Goal: Task Accomplishment & Management: Complete application form

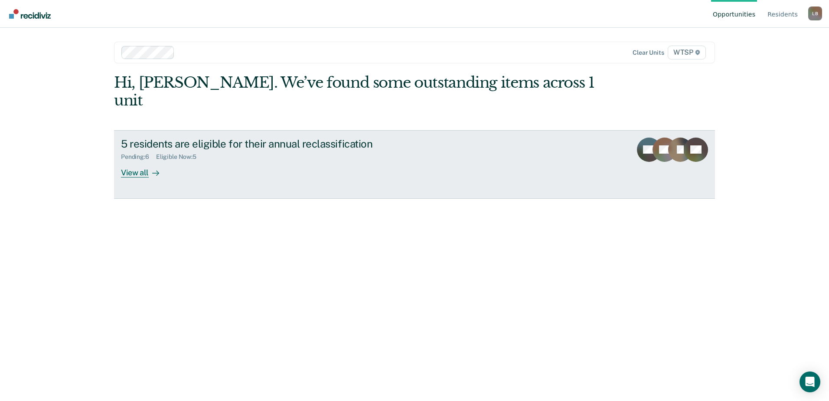
click at [144, 161] on div "View all" at bounding box center [145, 169] width 49 height 17
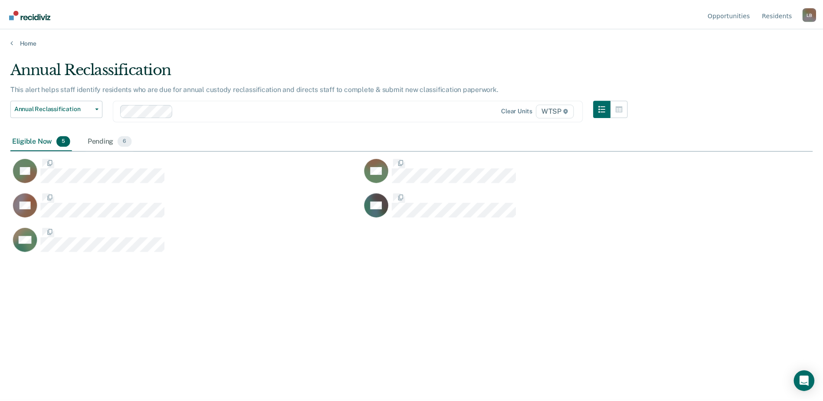
scroll to position [269, 802]
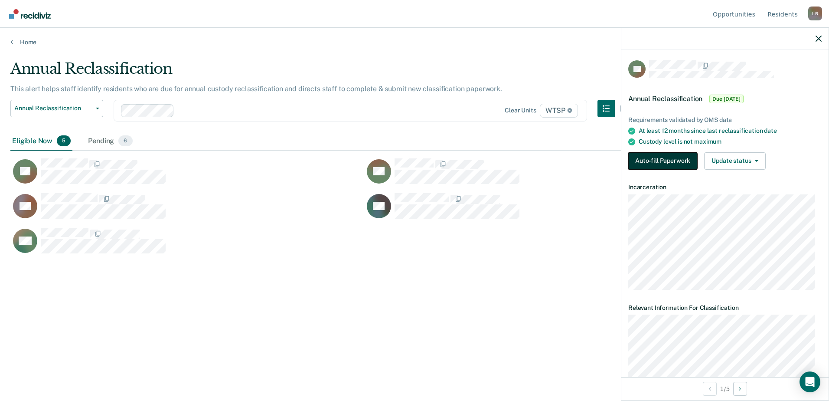
click at [636, 158] on button "Auto-fill Paperwork" at bounding box center [663, 160] width 69 height 17
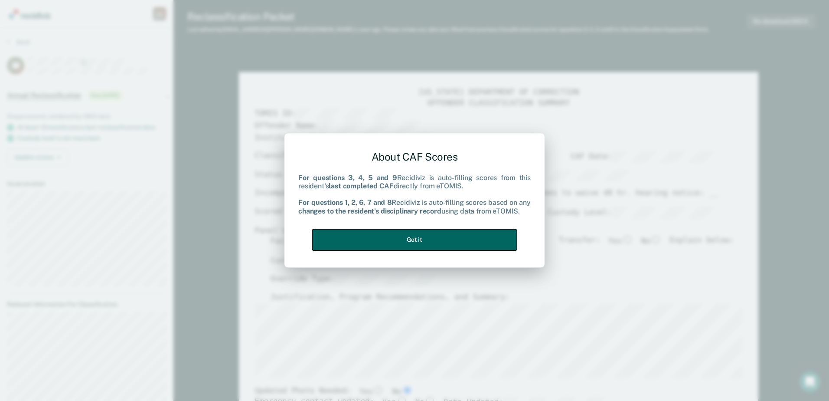
click at [447, 238] on button "Got it" at bounding box center [414, 239] width 205 height 21
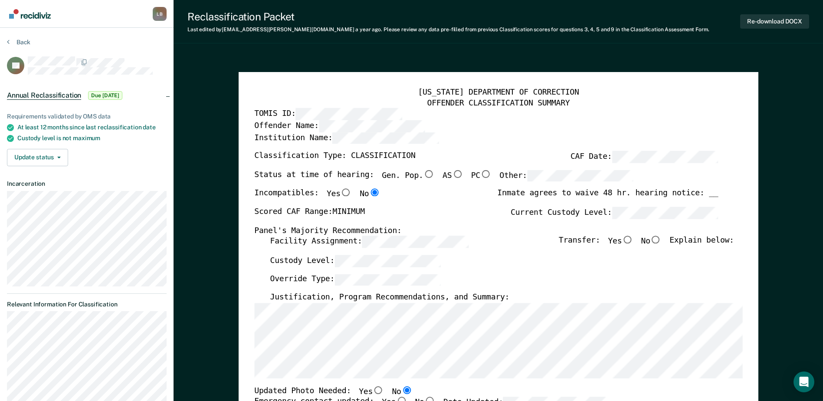
click at [423, 173] on input "Gen. Pop." at bounding box center [428, 174] width 11 height 8
type textarea "x"
radio input "true"
click at [661, 242] on input "No" at bounding box center [655, 240] width 11 height 8
type textarea "x"
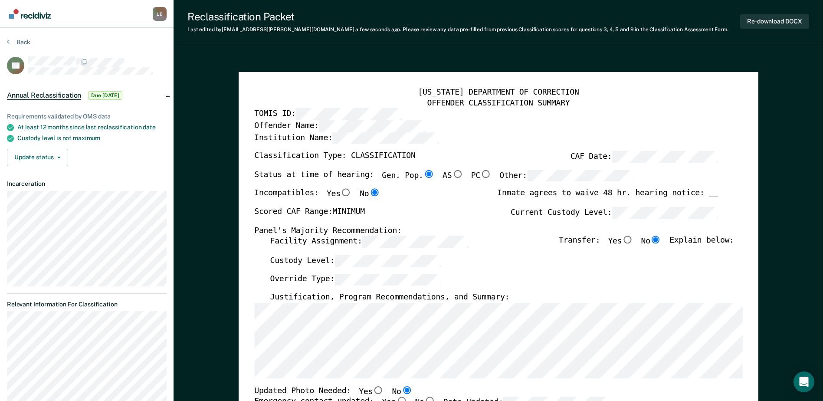
radio input "true"
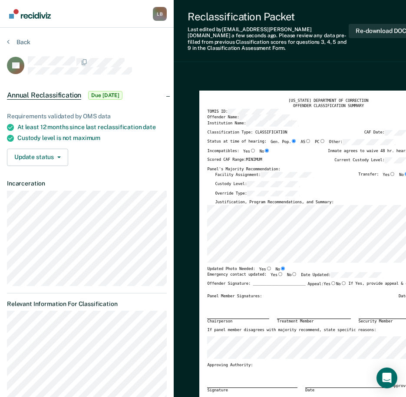
click at [277, 272] on input "Yes" at bounding box center [280, 274] width 6 height 4
type textarea "x"
radio input "true"
click at [320, 20] on div "Reclassification Packet" at bounding box center [267, 16] width 161 height 13
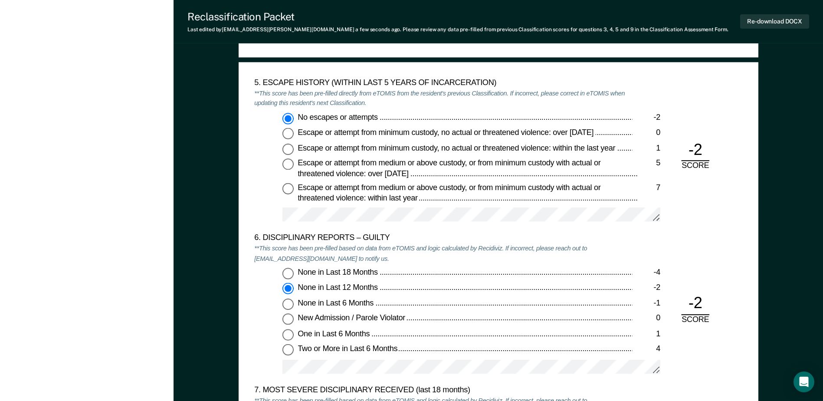
scroll to position [1475, 0]
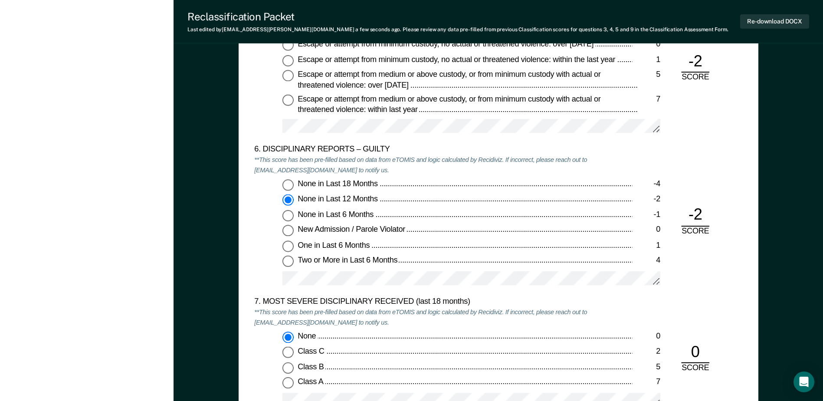
click at [285, 215] on input "None in Last 6 Months -1" at bounding box center [287, 215] width 11 height 11
type textarea "x"
radio input "false"
radio input "true"
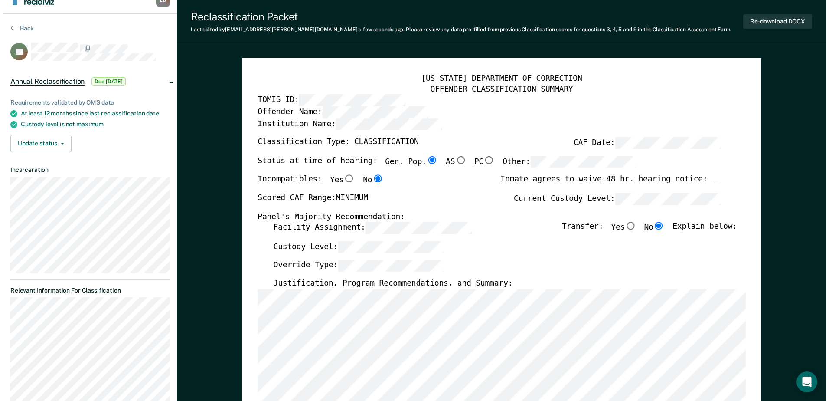
scroll to position [0, 0]
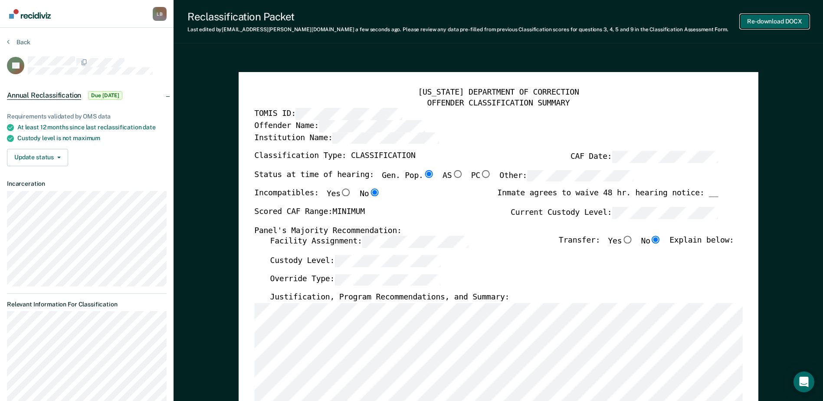
click at [768, 20] on button "Re-download DOCX" at bounding box center [774, 21] width 69 height 14
click at [7, 40] on icon at bounding box center [8, 41] width 3 height 7
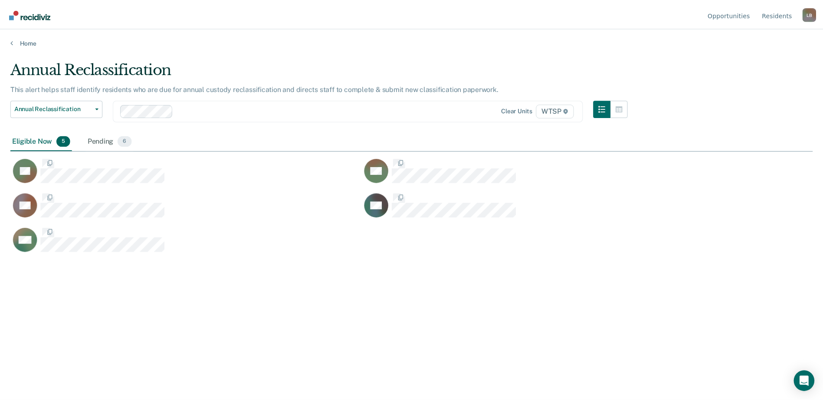
scroll to position [269, 802]
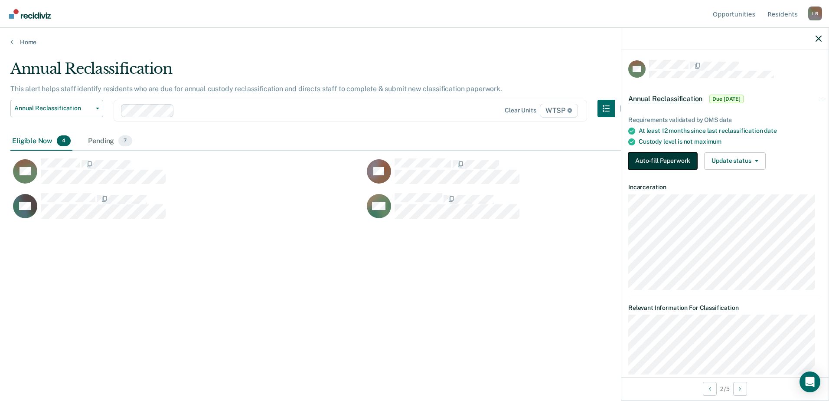
click at [639, 157] on button "Auto-fill Paperwork" at bounding box center [663, 160] width 69 height 17
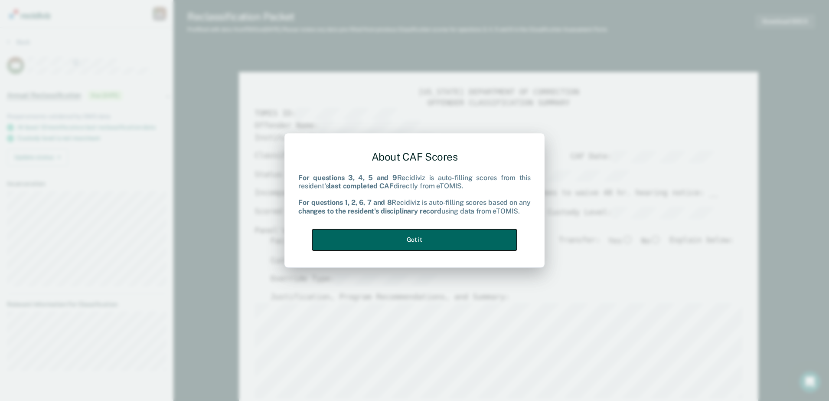
click at [406, 239] on button "Got it" at bounding box center [414, 239] width 205 height 21
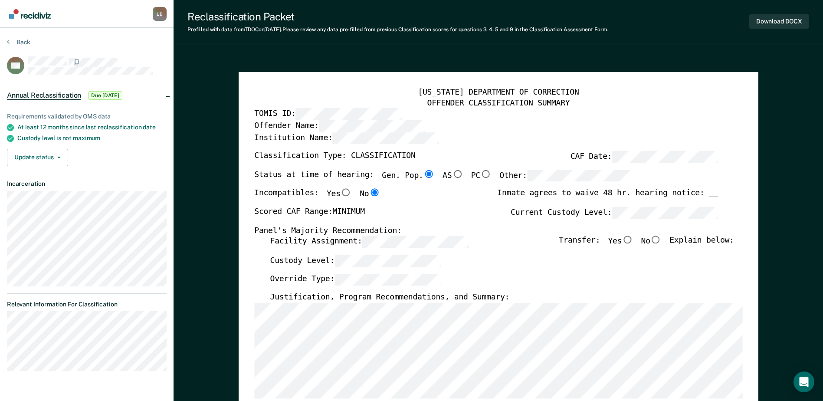
click at [661, 240] on input "No" at bounding box center [655, 240] width 11 height 8
type textarea "x"
radio input "true"
click at [455, 261] on div "Custody Level:" at bounding box center [502, 264] width 464 height 19
click at [498, 272] on div "Custody Level:" at bounding box center [502, 264] width 464 height 19
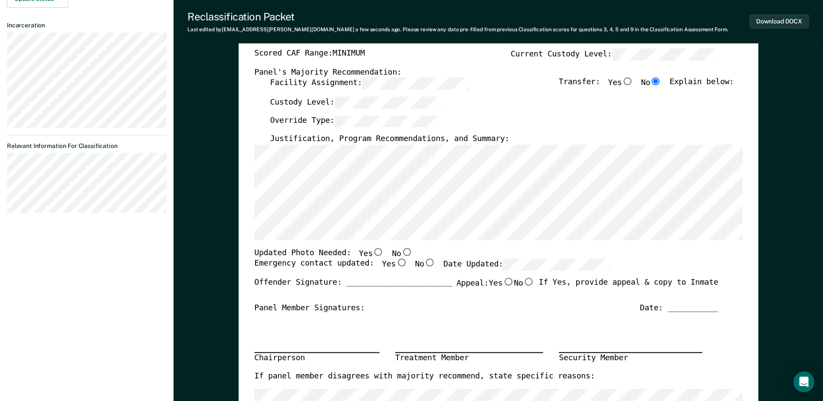
scroll to position [174, 0]
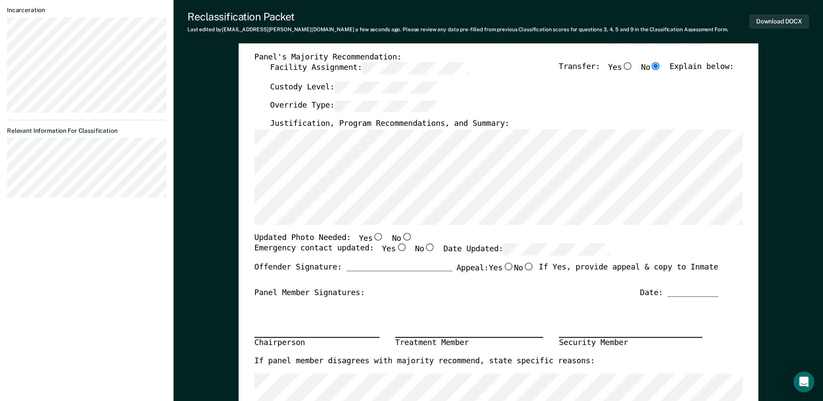
click at [373, 237] on input "Yes" at bounding box center [378, 237] width 11 height 8
type textarea "x"
radio input "true"
click at [396, 249] on input "Yes" at bounding box center [401, 248] width 11 height 8
type textarea "x"
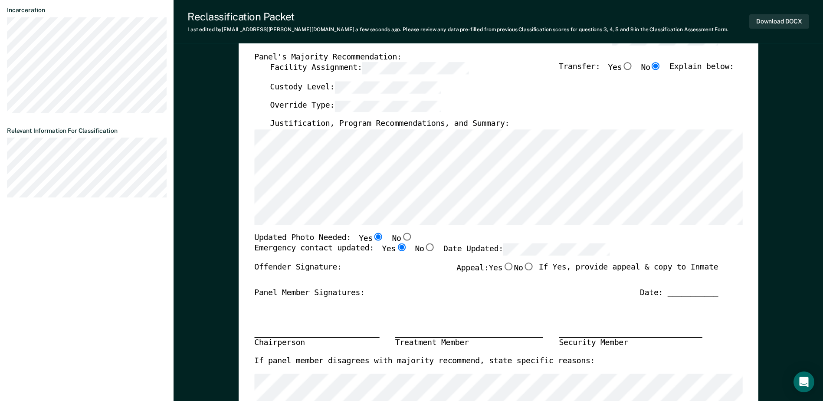
radio input "true"
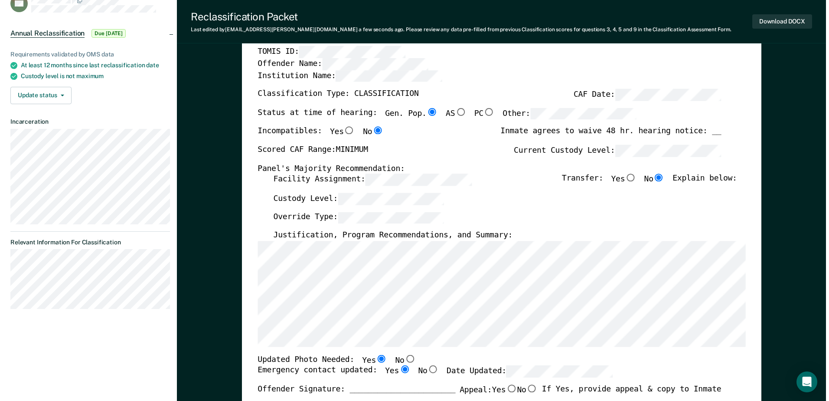
scroll to position [0, 0]
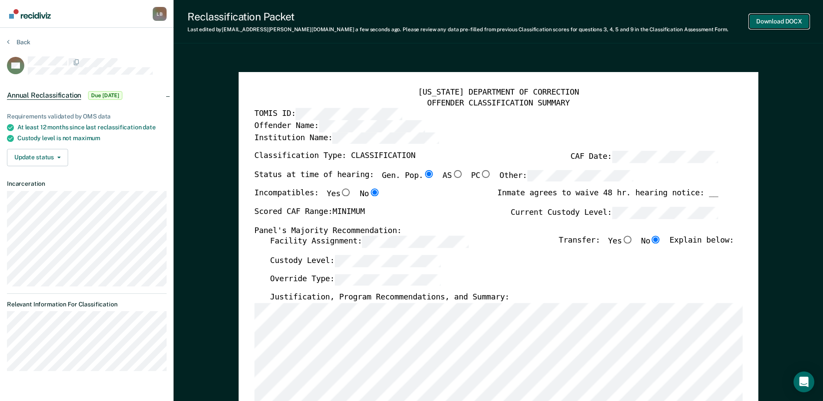
click at [761, 24] on button "Download DOCX" at bounding box center [779, 21] width 60 height 14
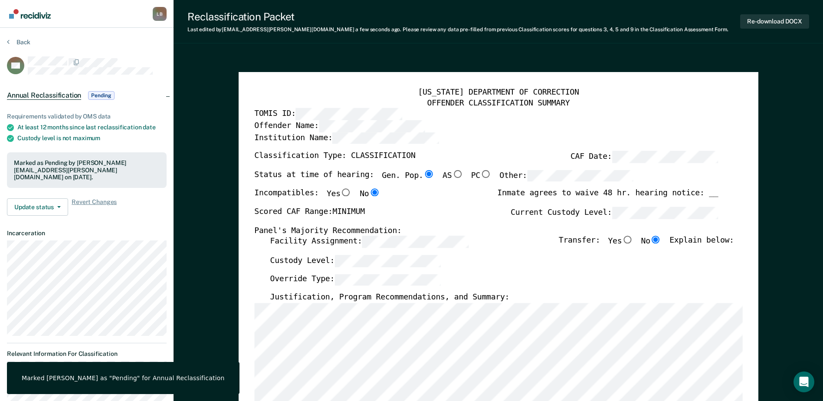
click at [7, 39] on section "Back BH Annual Reclassification Pending Requirements validated by OMS data At l…" at bounding box center [87, 233] width 174 height 410
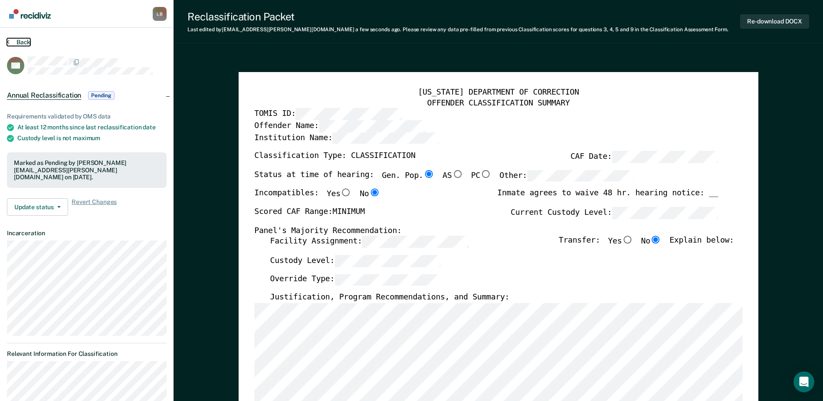
click at [11, 41] on button "Back" at bounding box center [18, 42] width 23 height 8
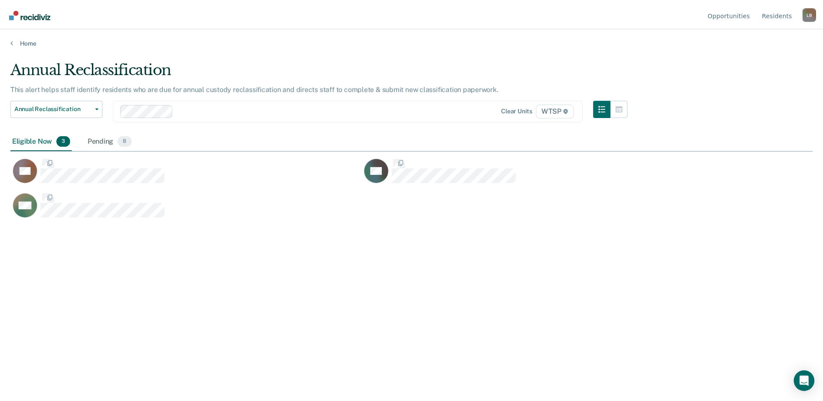
scroll to position [269, 802]
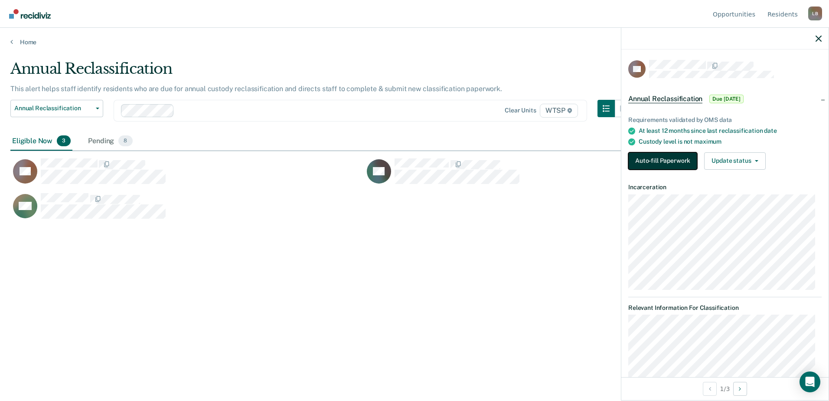
click at [646, 160] on button "Auto-fill Paperwork" at bounding box center [663, 160] width 69 height 17
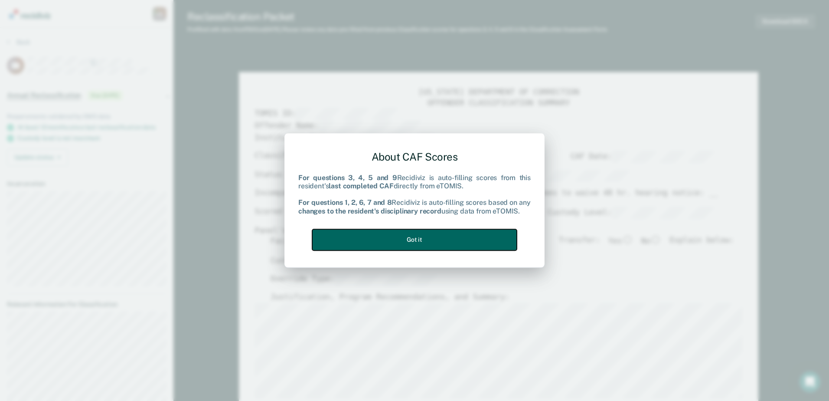
click at [445, 238] on button "Got it" at bounding box center [414, 239] width 205 height 21
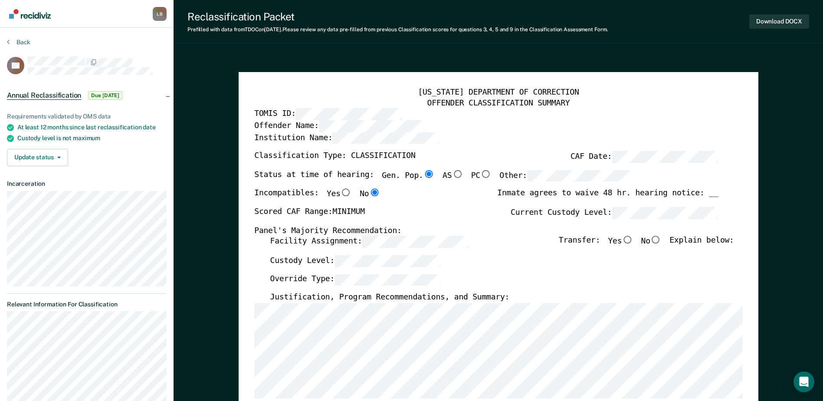
click at [662, 241] on input "No" at bounding box center [655, 240] width 11 height 8
type textarea "x"
radio input "true"
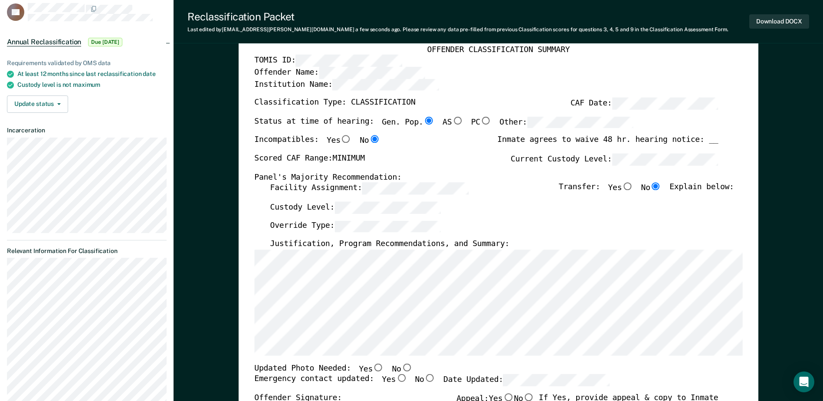
scroll to position [174, 0]
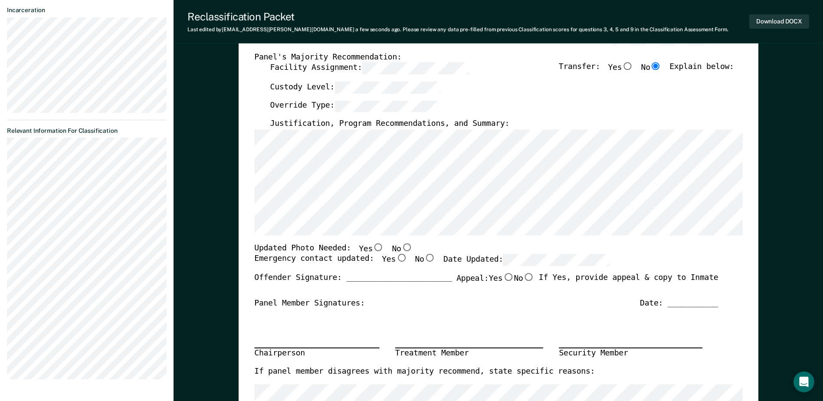
click at [401, 245] on input "No" at bounding box center [406, 247] width 11 height 8
type textarea "x"
radio input "true"
click at [396, 257] on input "Yes" at bounding box center [401, 258] width 11 height 8
type textarea "x"
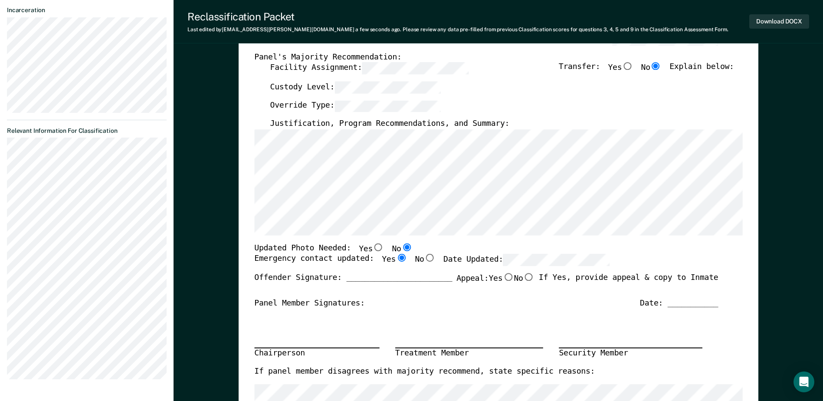
radio input "true"
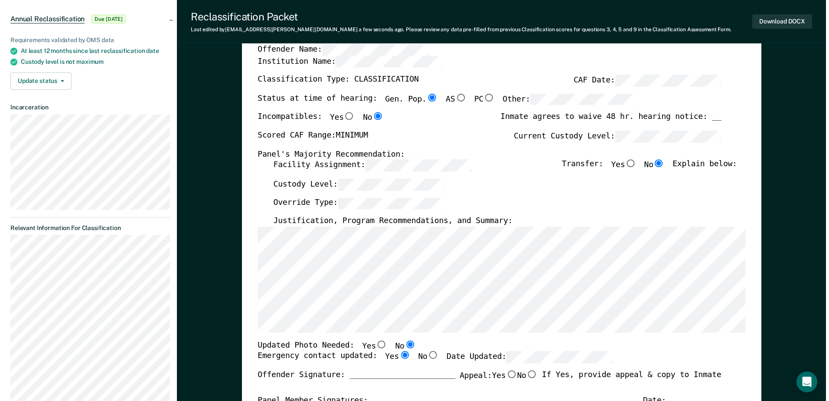
scroll to position [0, 0]
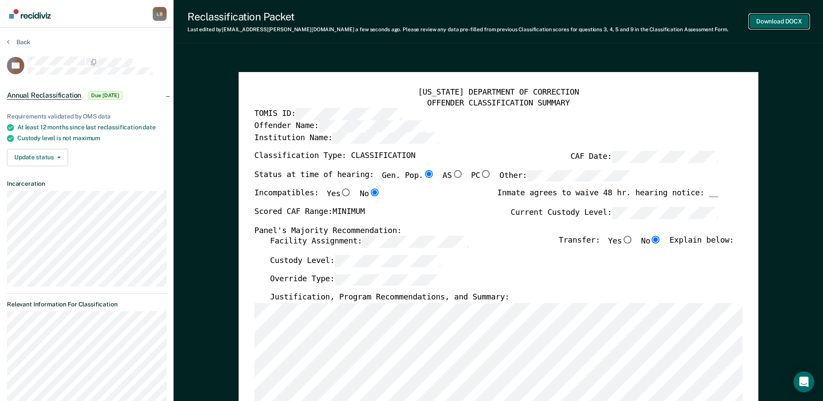
click at [776, 25] on button "Download DOCX" at bounding box center [779, 21] width 60 height 14
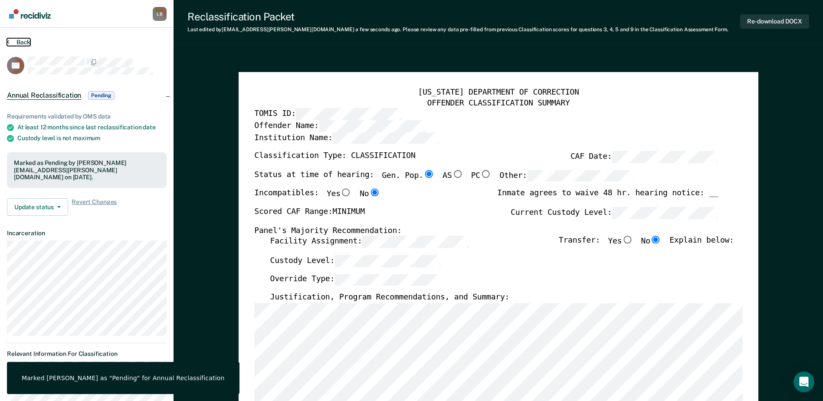
click at [10, 42] on button "Back" at bounding box center [18, 42] width 23 height 8
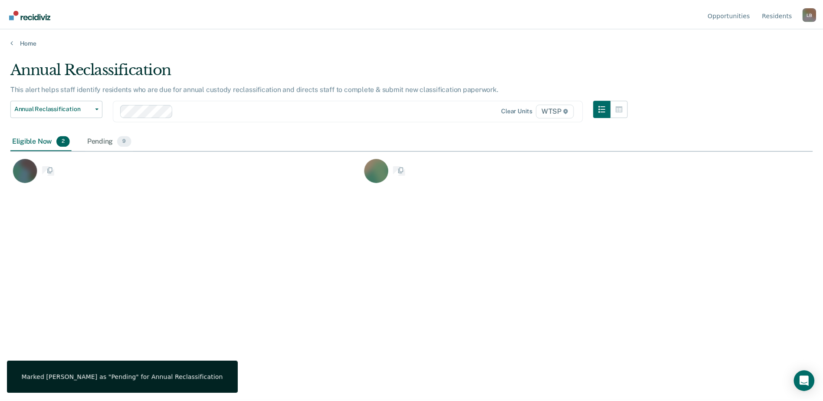
scroll to position [269, 802]
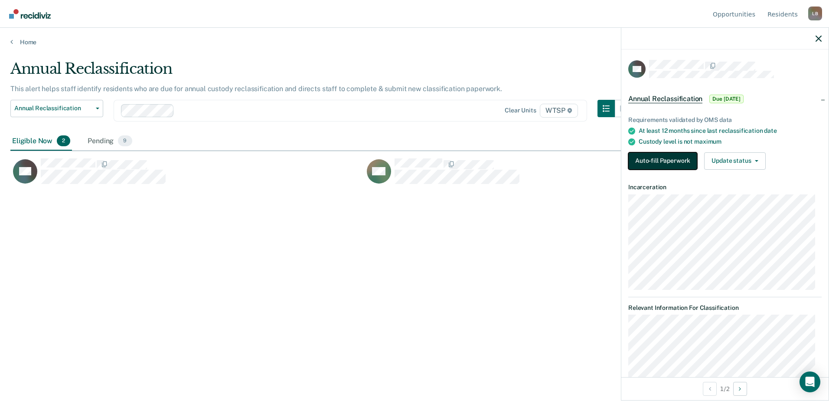
click at [674, 162] on button "Auto-fill Paperwork" at bounding box center [663, 160] width 69 height 17
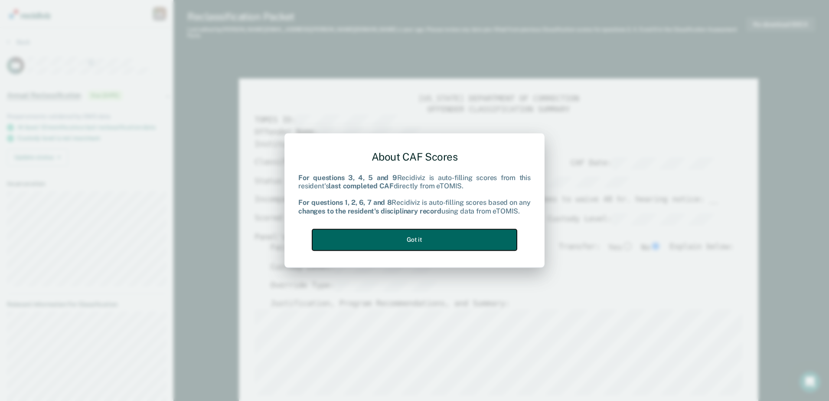
click at [467, 236] on button "Got it" at bounding box center [414, 239] width 205 height 21
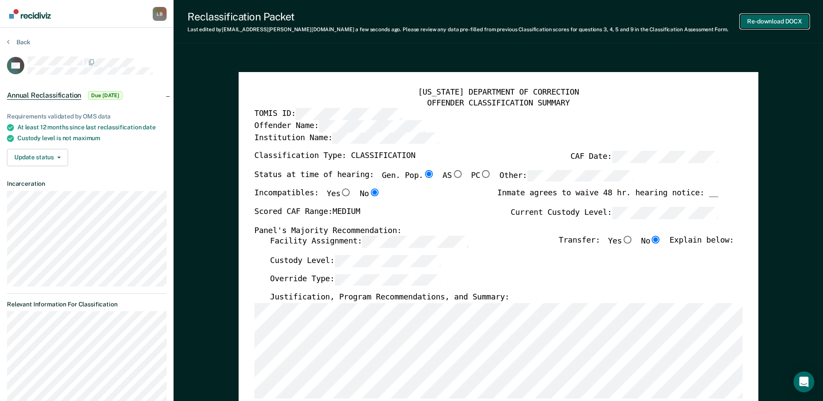
click at [767, 19] on button "Re-download DOCX" at bounding box center [774, 21] width 69 height 14
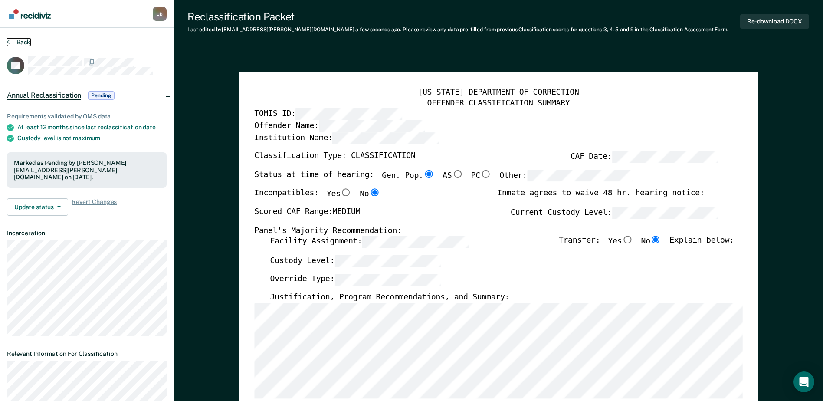
click at [10, 39] on button "Back" at bounding box center [18, 42] width 23 height 8
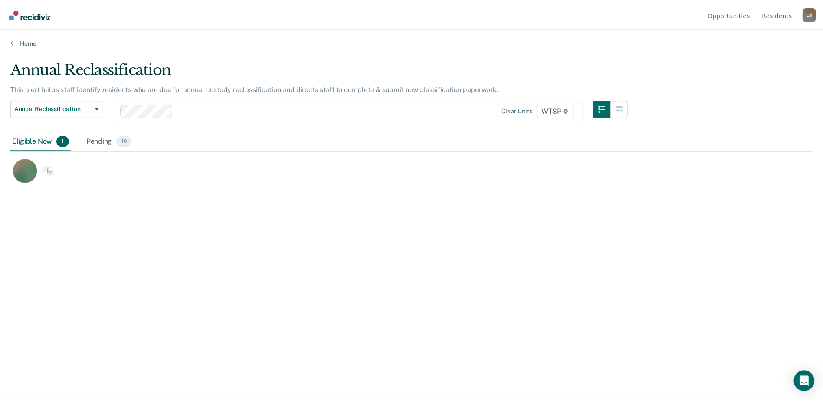
scroll to position [269, 802]
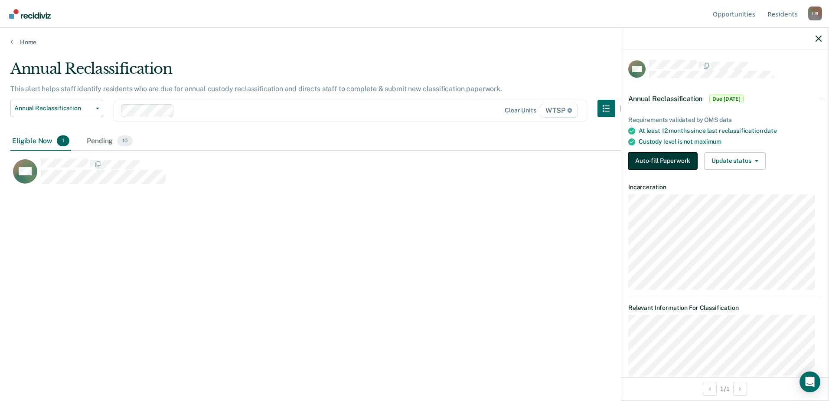
click at [665, 158] on button "Auto-fill Paperwork" at bounding box center [663, 160] width 69 height 17
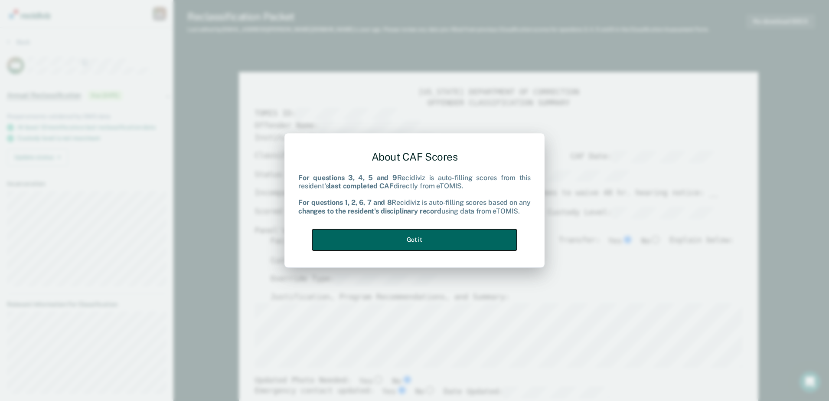
click at [457, 246] on button "Got it" at bounding box center [414, 239] width 205 height 21
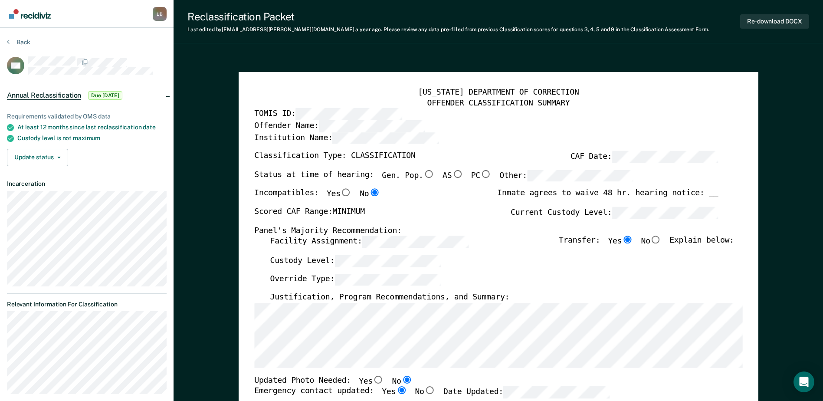
click at [423, 170] on input "Gen. Pop." at bounding box center [428, 174] width 11 height 8
type textarea "x"
radio input "true"
click at [660, 239] on input "No" at bounding box center [655, 240] width 11 height 8
type textarea "x"
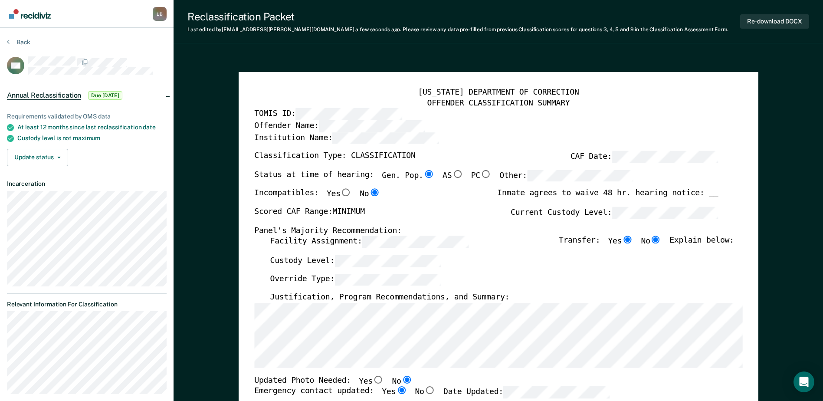
radio input "false"
radio input "true"
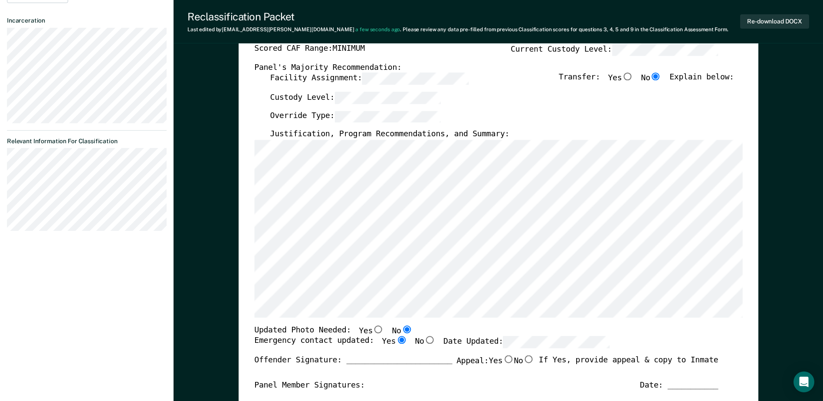
scroll to position [164, 0]
click at [246, 144] on div "[US_STATE] DEPARTMENT OF CORRECTION OFFENDER CLASSIFICATION SUMMARY TOMIS ID: O…" at bounding box center [499, 246] width 520 height 677
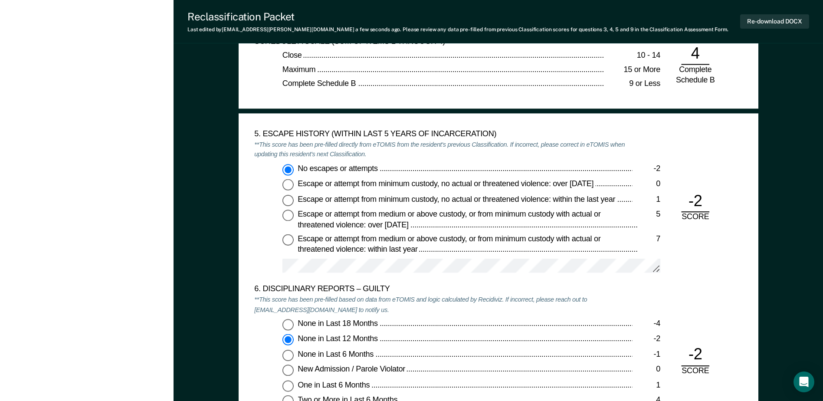
scroll to position [1465, 0]
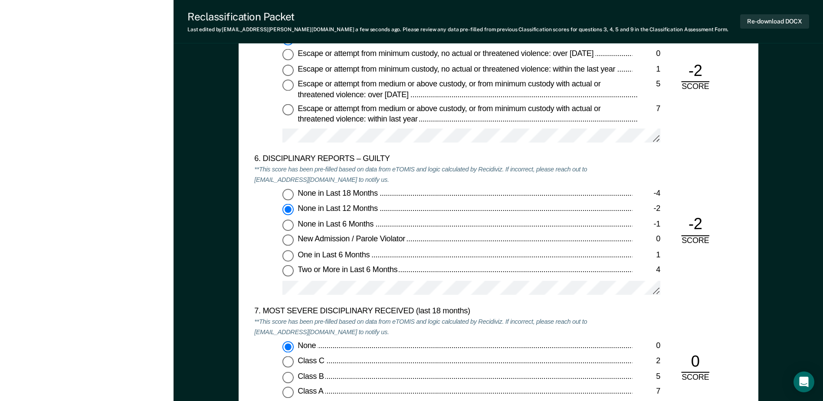
click at [287, 223] on input "None in Last 6 Months -1" at bounding box center [287, 224] width 11 height 11
type textarea "x"
radio input "false"
radio input "true"
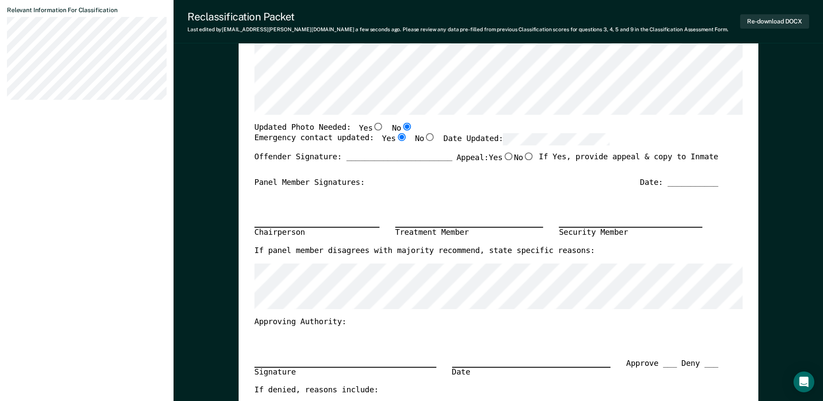
scroll to position [0, 0]
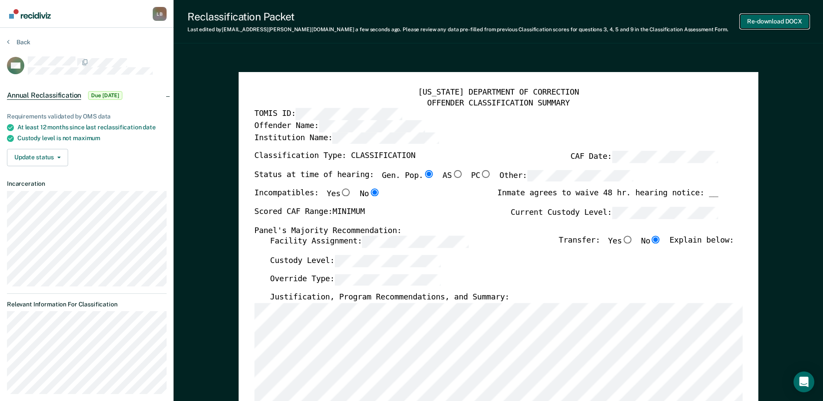
click at [754, 20] on button "Re-download DOCX" at bounding box center [774, 21] width 69 height 14
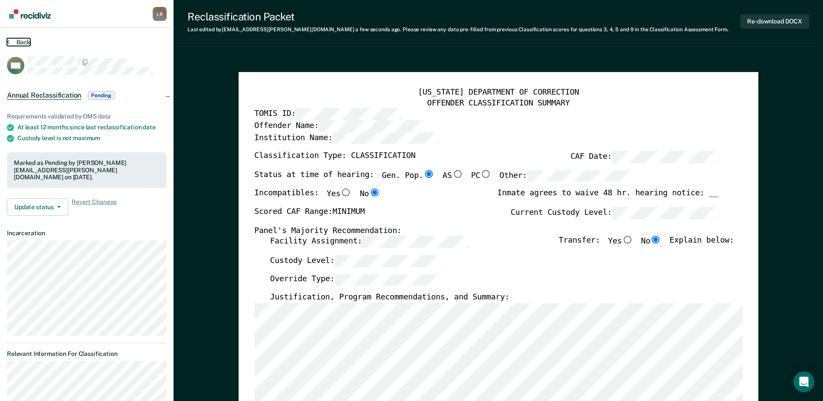
click at [12, 46] on button "Back" at bounding box center [18, 42] width 23 height 8
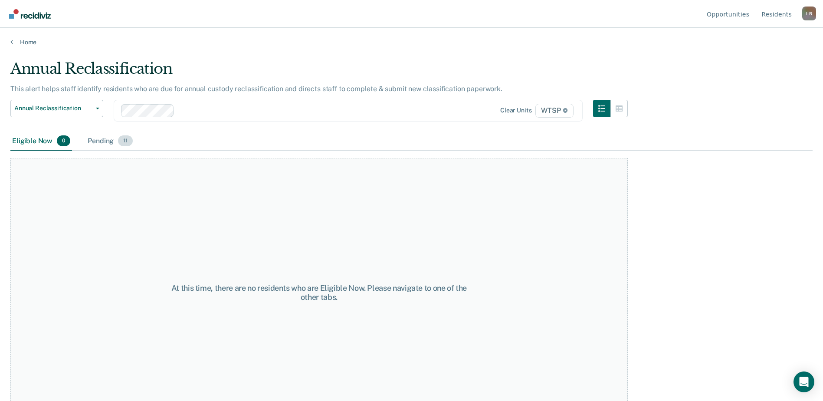
click at [102, 142] on div "Pending 11" at bounding box center [110, 141] width 49 height 19
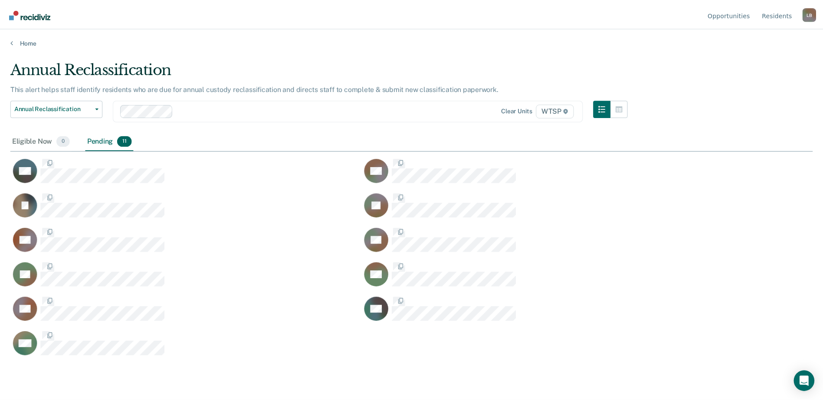
scroll to position [269, 802]
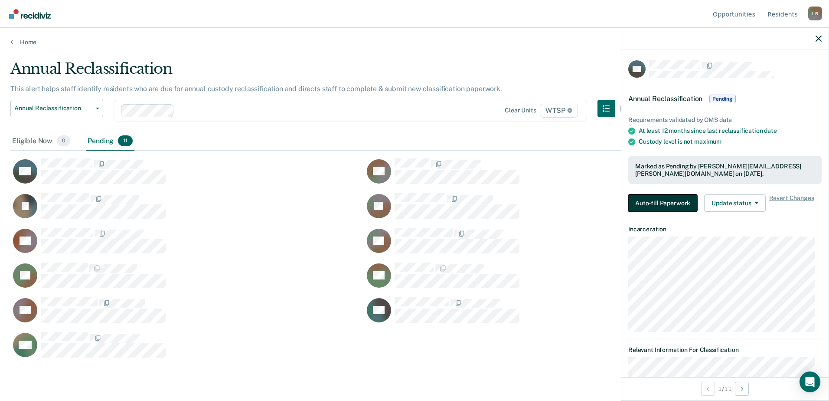
click at [646, 200] on button "Auto-fill Paperwork" at bounding box center [663, 202] width 69 height 17
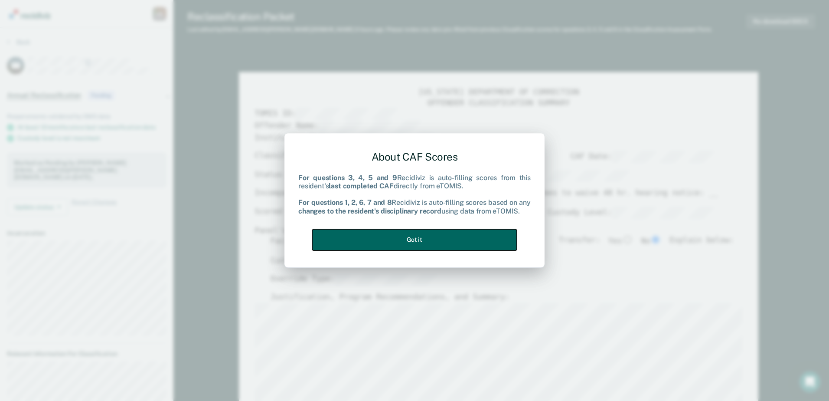
click at [436, 244] on button "Got it" at bounding box center [414, 239] width 205 height 21
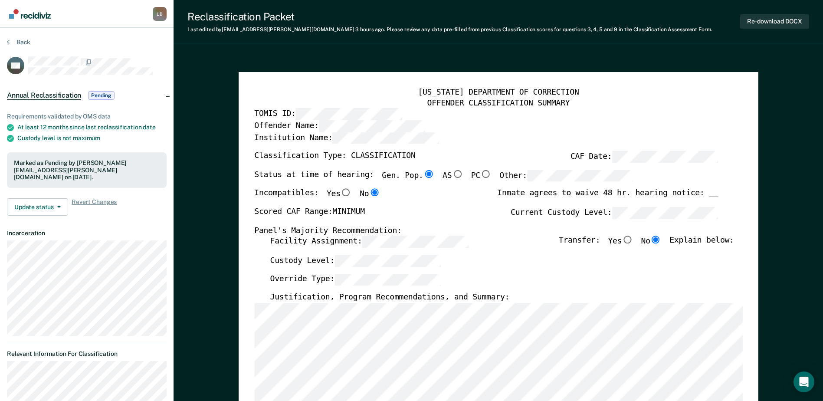
click at [7, 41] on section "Back KG Annual Reclassification Pending Requirements validated by OMS data At l…" at bounding box center [87, 250] width 174 height 444
click at [9, 40] on icon at bounding box center [8, 41] width 3 height 7
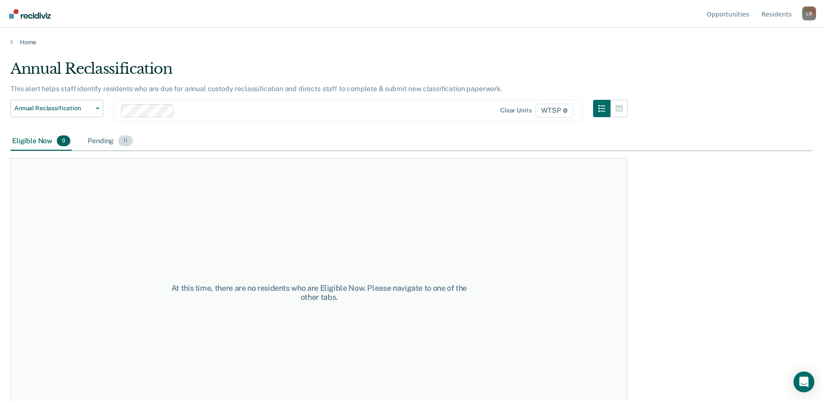
click at [100, 142] on div "Pending 11" at bounding box center [110, 141] width 49 height 19
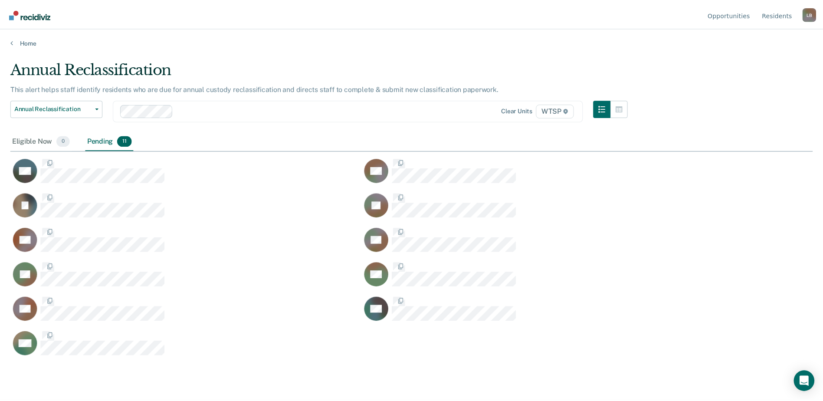
scroll to position [269, 802]
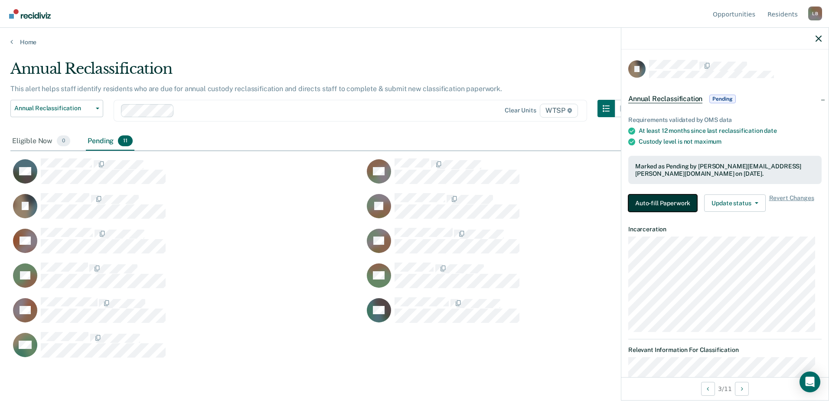
click at [644, 204] on button "Auto-fill Paperwork" at bounding box center [663, 202] width 69 height 17
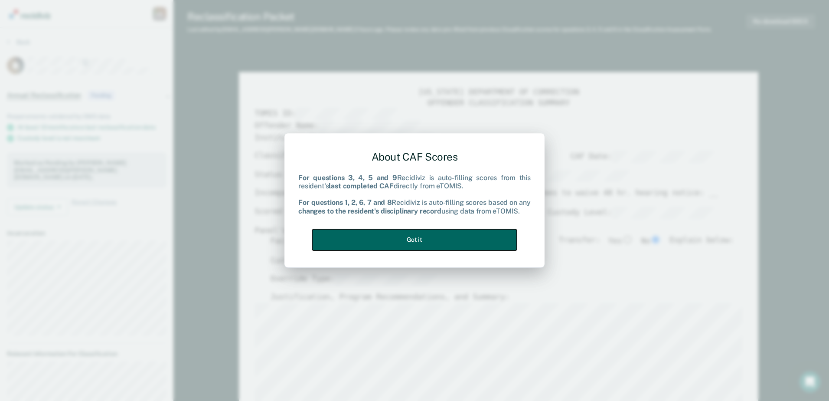
click at [467, 236] on button "Got it" at bounding box center [414, 239] width 205 height 21
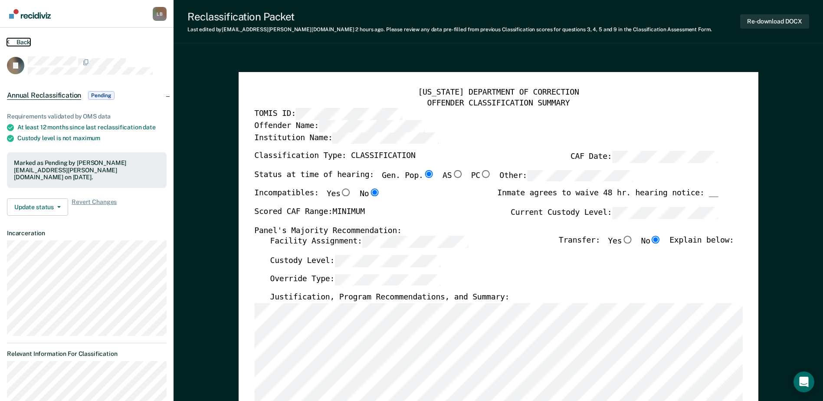
click at [9, 41] on icon at bounding box center [8, 41] width 3 height 7
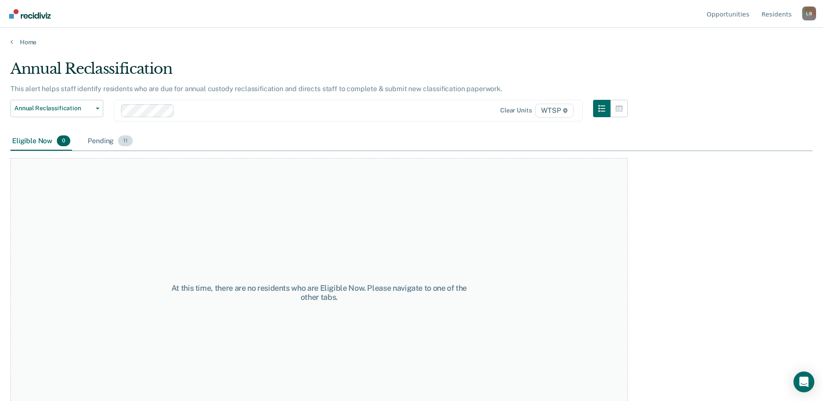
click at [99, 139] on div "Pending 11" at bounding box center [110, 141] width 49 height 19
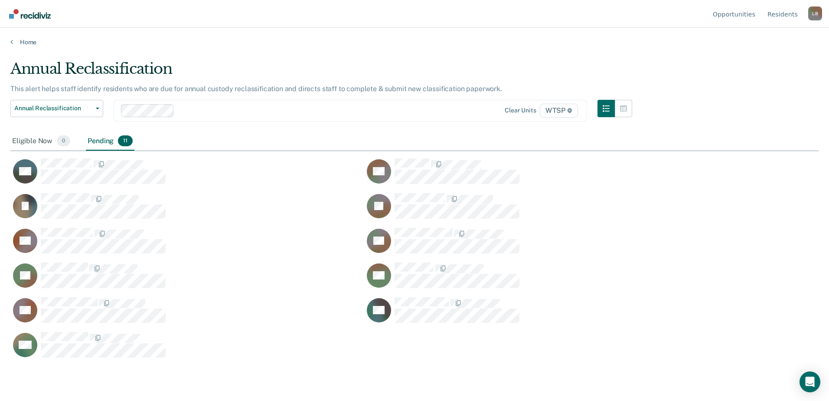
scroll to position [269, 802]
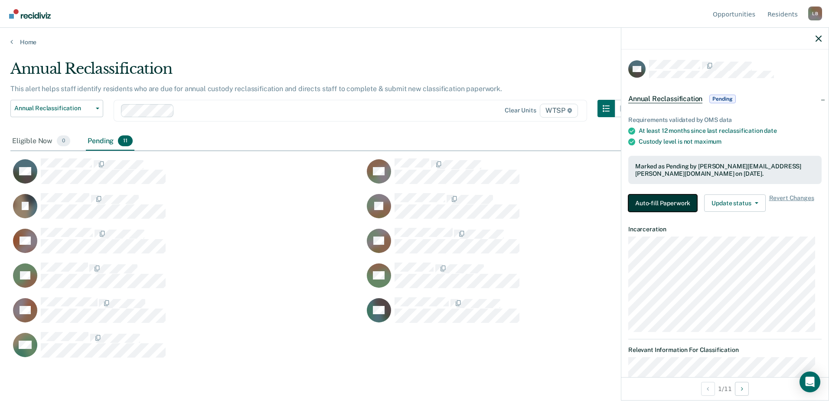
click at [646, 199] on button "Auto-fill Paperwork" at bounding box center [663, 202] width 69 height 17
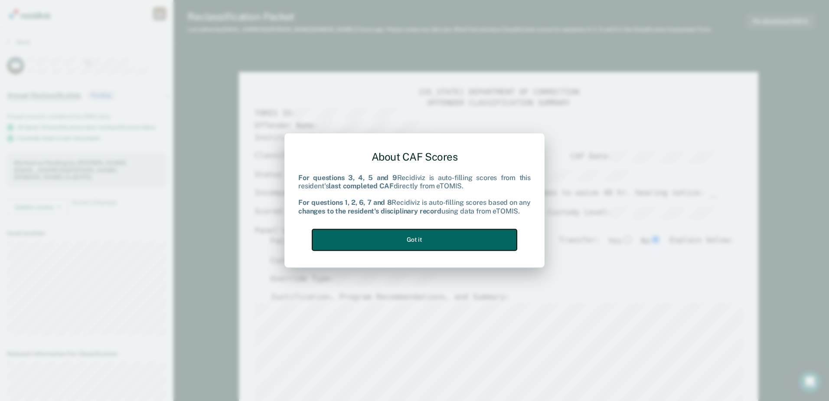
click at [453, 242] on button "Got it" at bounding box center [414, 239] width 205 height 21
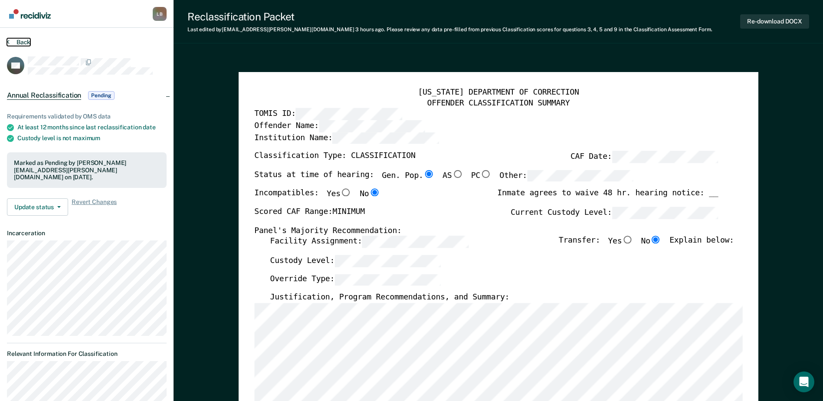
click at [7, 41] on icon at bounding box center [8, 41] width 3 height 7
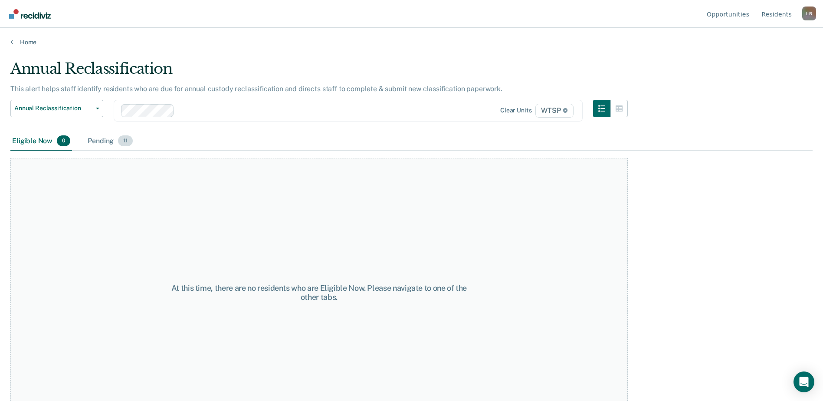
click at [102, 141] on div "Pending 11" at bounding box center [110, 141] width 49 height 19
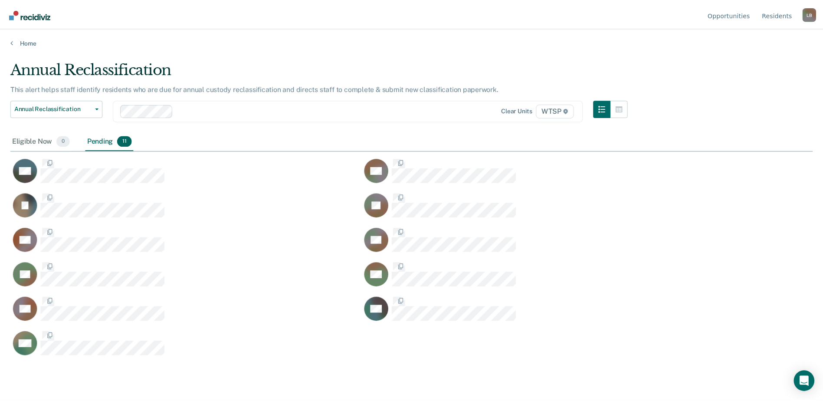
scroll to position [269, 802]
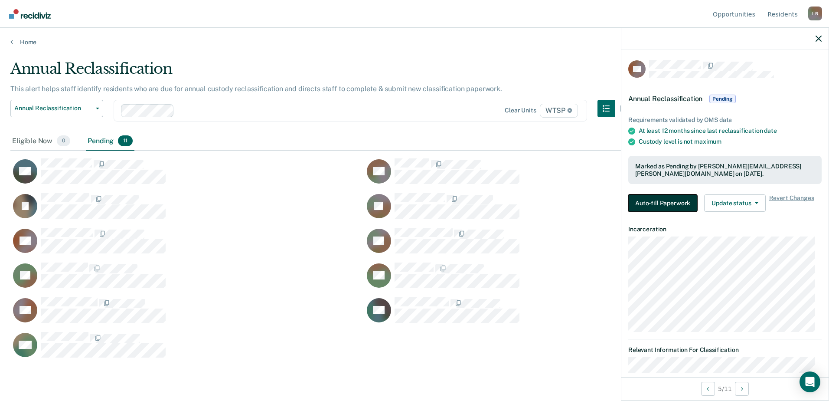
click at [648, 206] on button "Auto-fill Paperwork" at bounding box center [663, 202] width 69 height 17
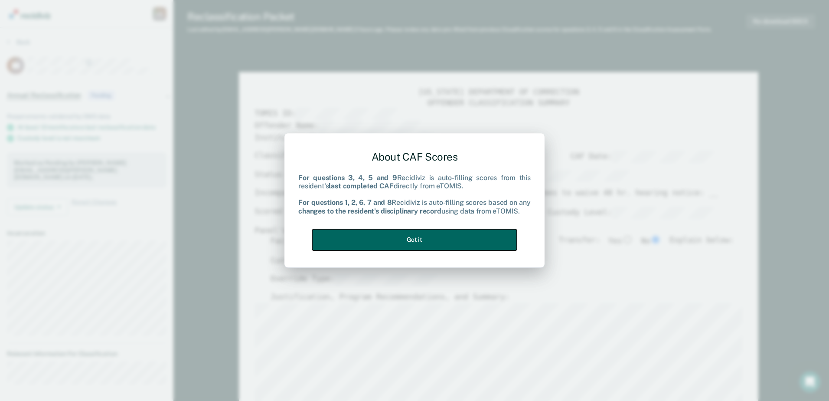
click at [452, 243] on button "Got it" at bounding box center [414, 239] width 205 height 21
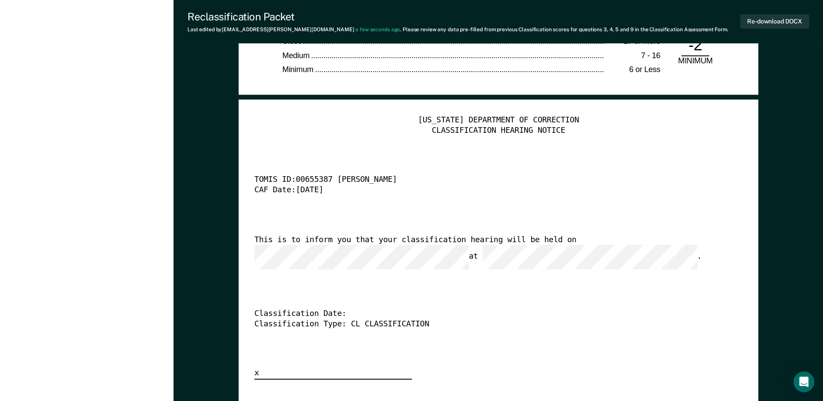
scroll to position [1963, 0]
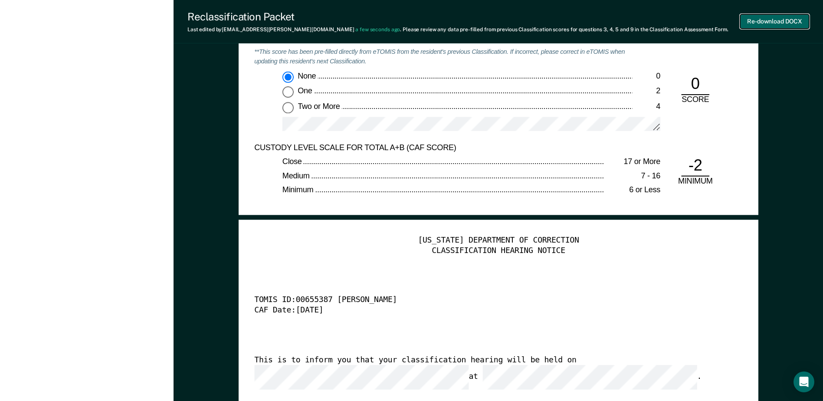
click at [749, 19] on button "Re-download DOCX" at bounding box center [774, 21] width 69 height 14
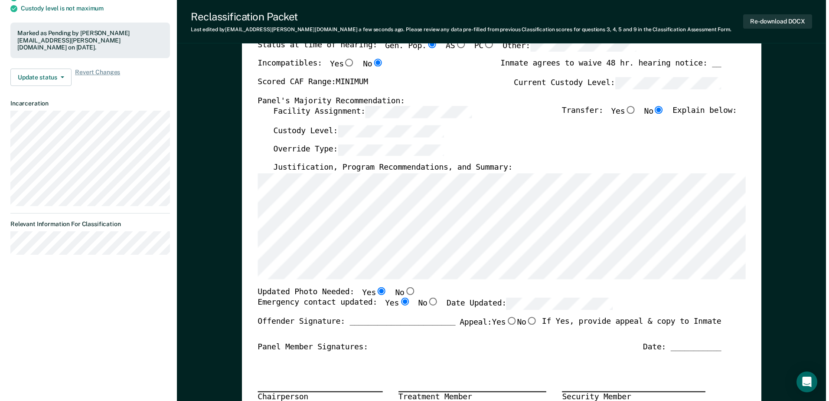
scroll to position [0, 0]
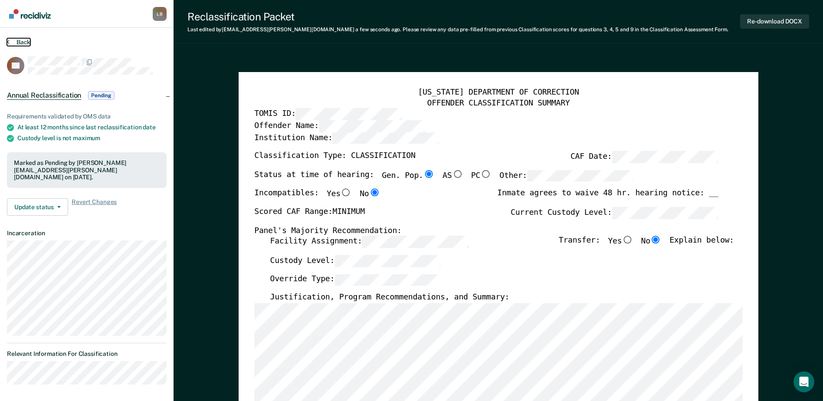
click at [8, 41] on icon at bounding box center [8, 41] width 3 height 7
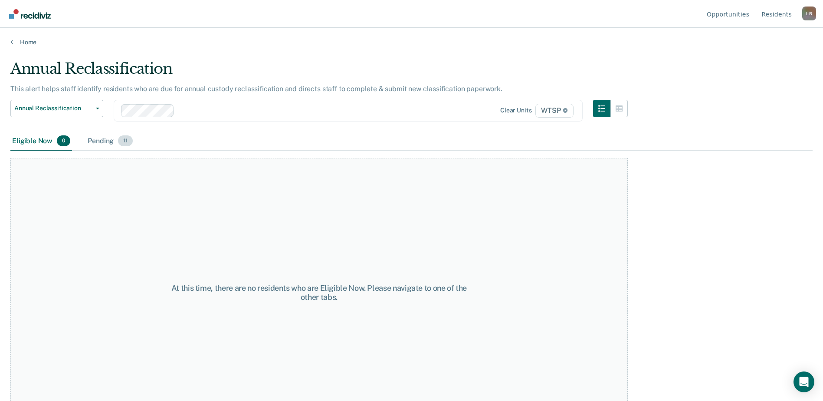
click at [94, 140] on div "Pending 11" at bounding box center [110, 141] width 49 height 19
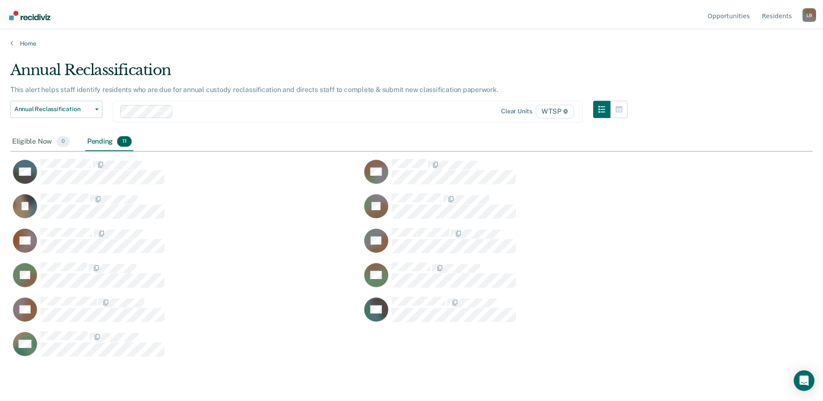
scroll to position [269, 802]
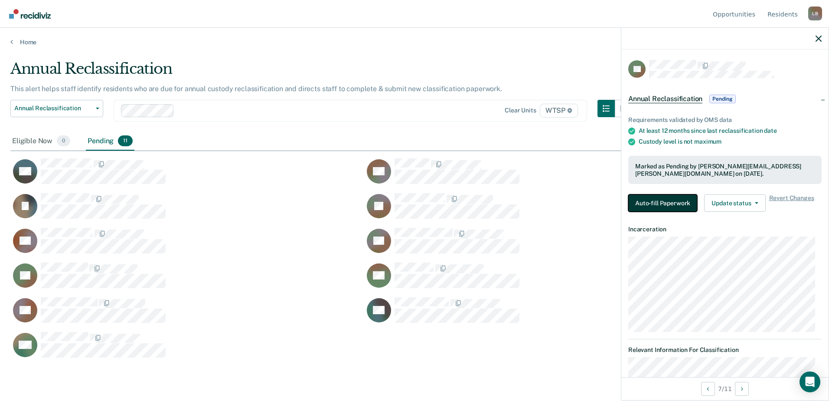
click at [640, 199] on button "Auto-fill Paperwork" at bounding box center [663, 202] width 69 height 17
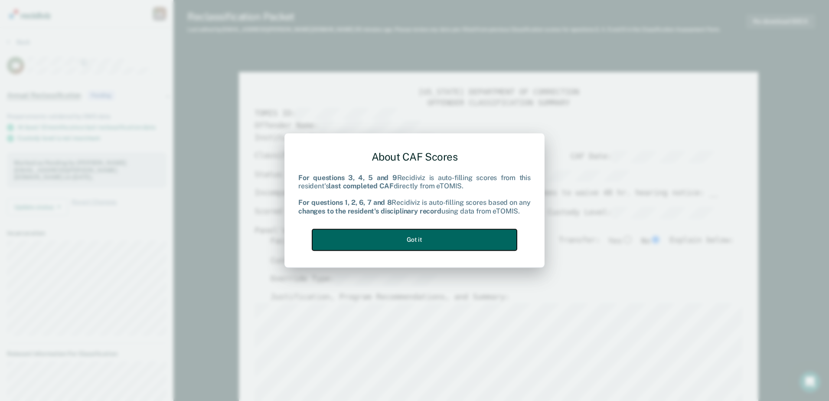
click at [462, 242] on button "Got it" at bounding box center [414, 239] width 205 height 21
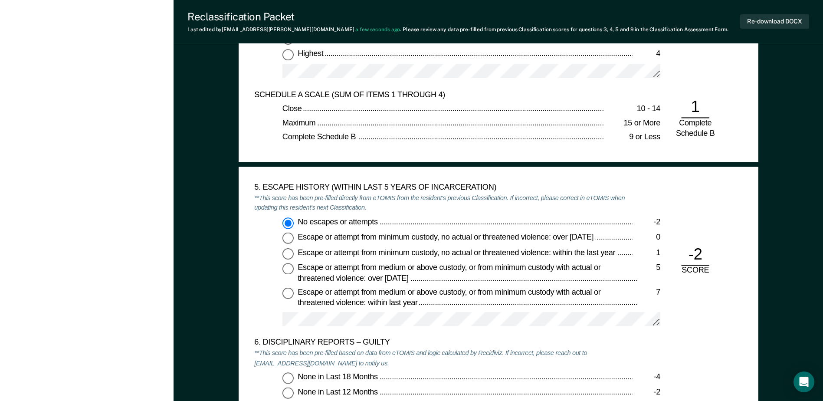
scroll to position [1258, 0]
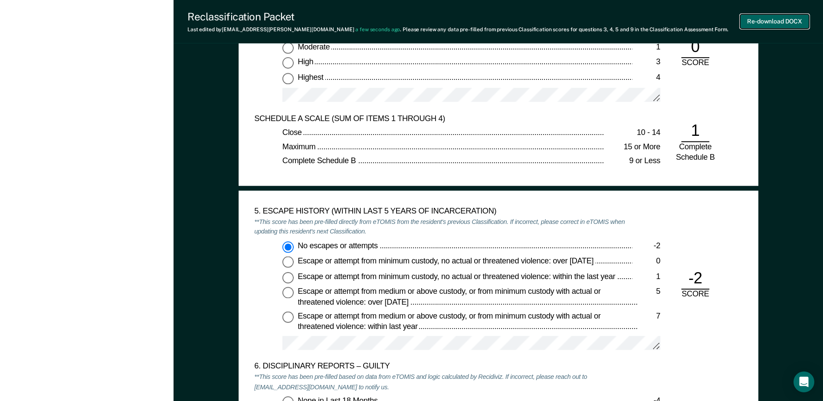
click at [757, 23] on button "Re-download DOCX" at bounding box center [774, 21] width 69 height 14
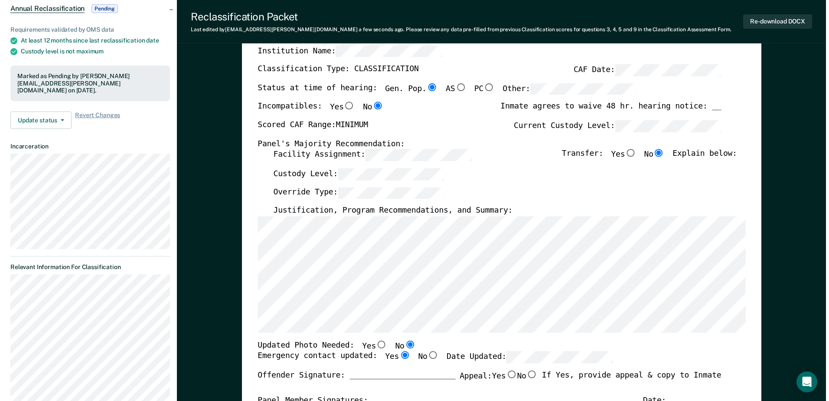
scroll to position [0, 0]
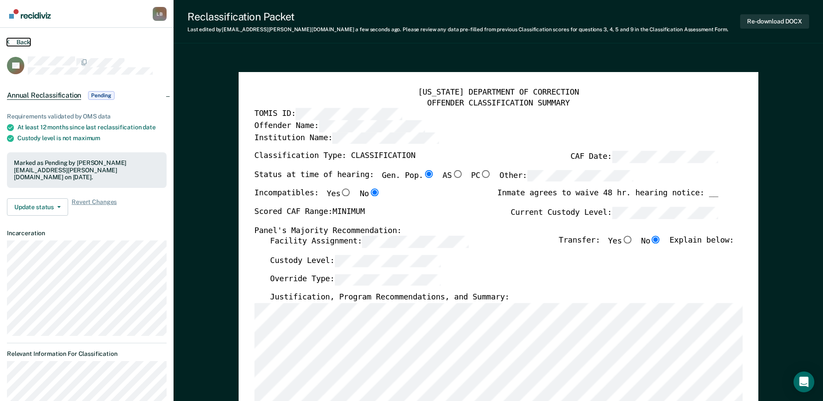
click at [11, 43] on button "Back" at bounding box center [18, 42] width 23 height 8
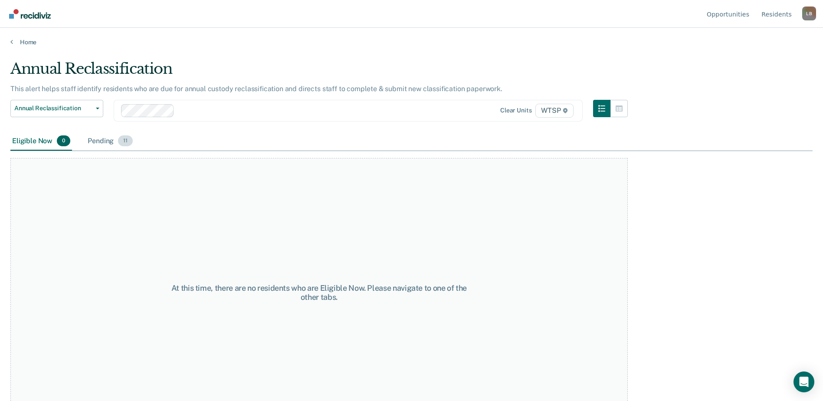
click at [107, 141] on div "Pending 11" at bounding box center [110, 141] width 49 height 19
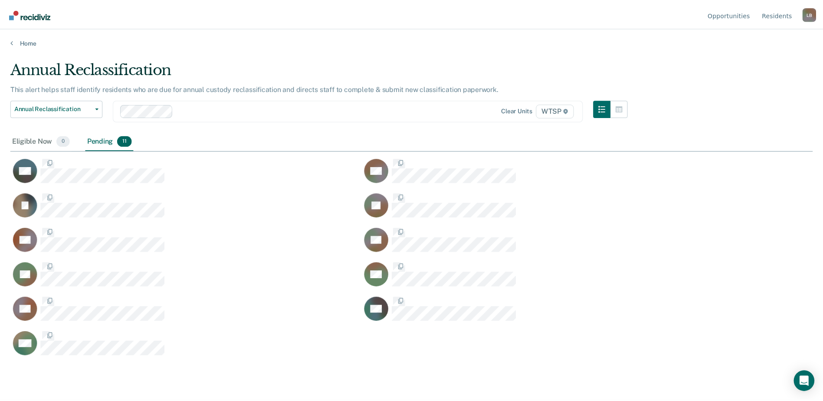
scroll to position [269, 802]
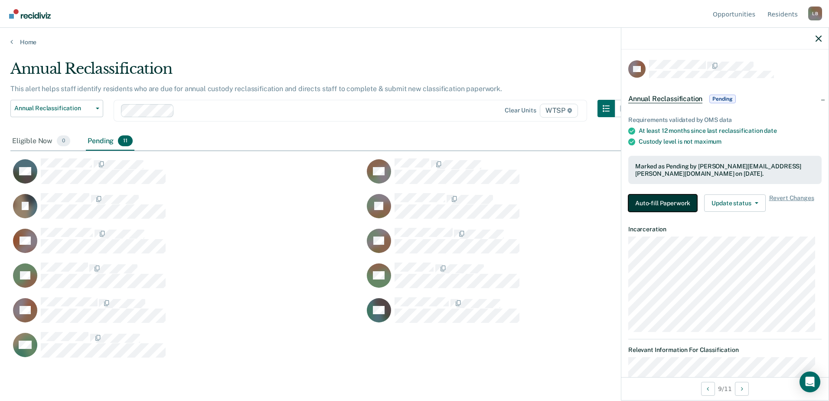
click at [678, 200] on button "Auto-fill Paperwork" at bounding box center [663, 202] width 69 height 17
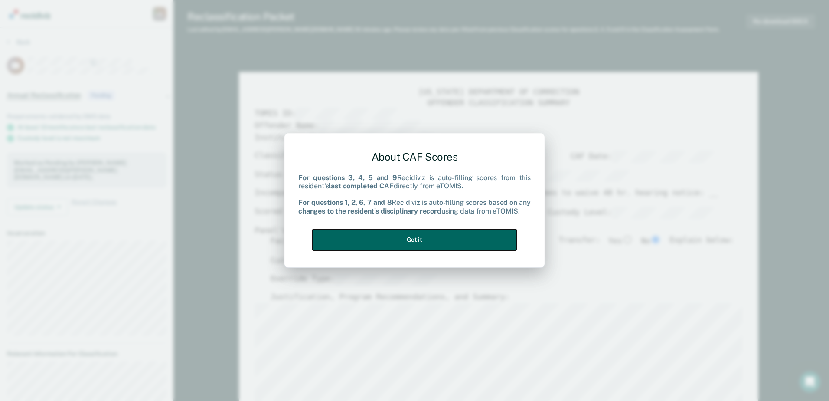
click at [386, 239] on button "Got it" at bounding box center [414, 239] width 205 height 21
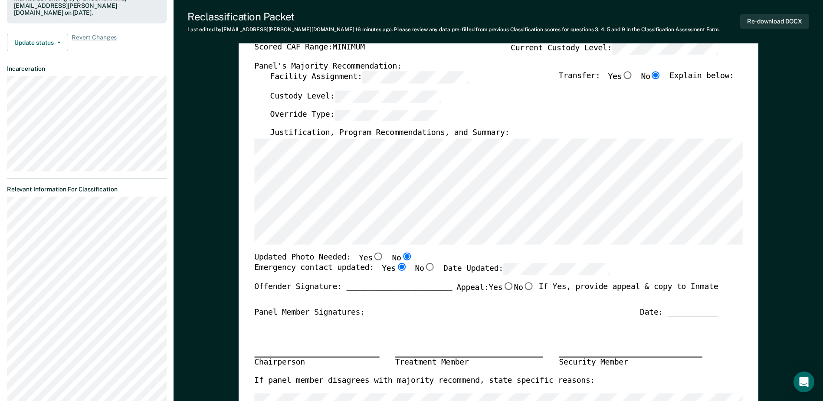
scroll to position [174, 0]
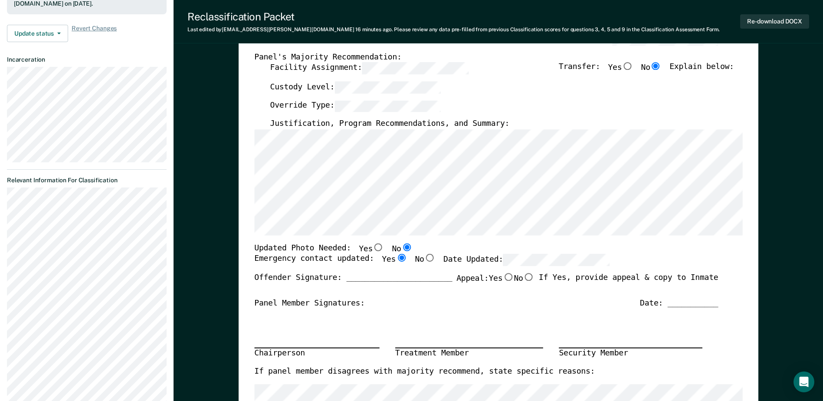
click at [373, 245] on input "Yes" at bounding box center [378, 247] width 11 height 8
type textarea "x"
radio input "true"
radio input "false"
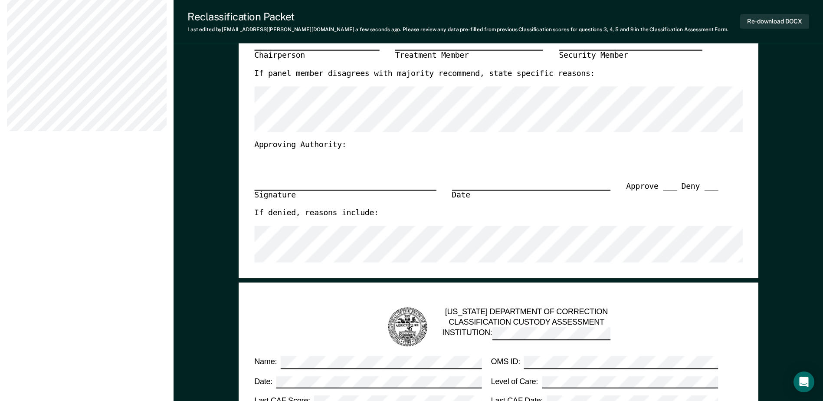
scroll to position [347, 0]
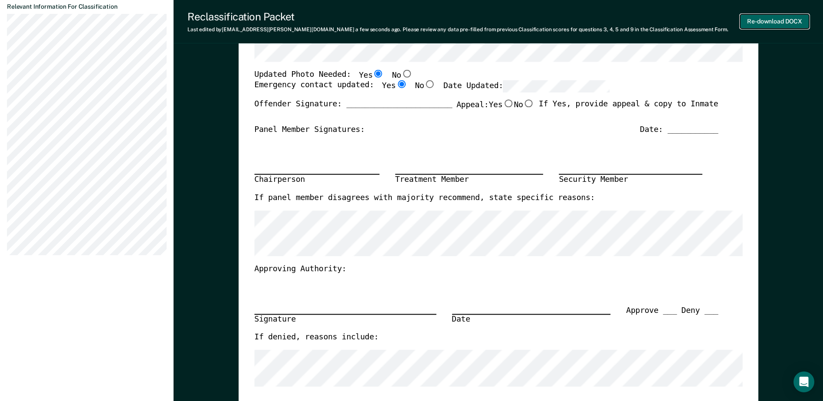
click at [764, 20] on button "Re-download DOCX" at bounding box center [774, 21] width 69 height 14
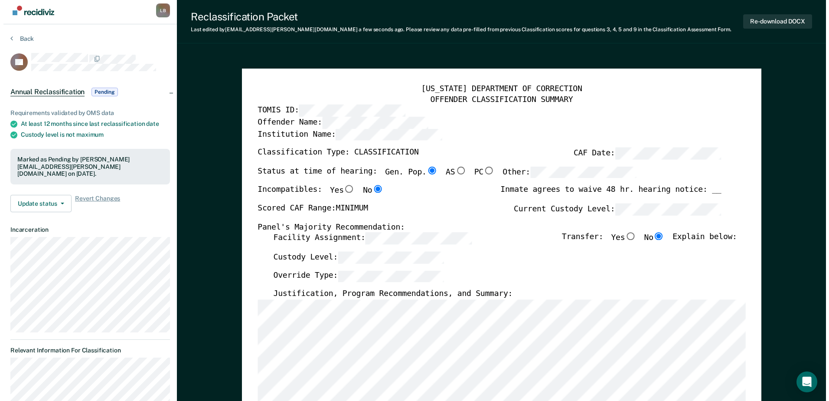
scroll to position [0, 0]
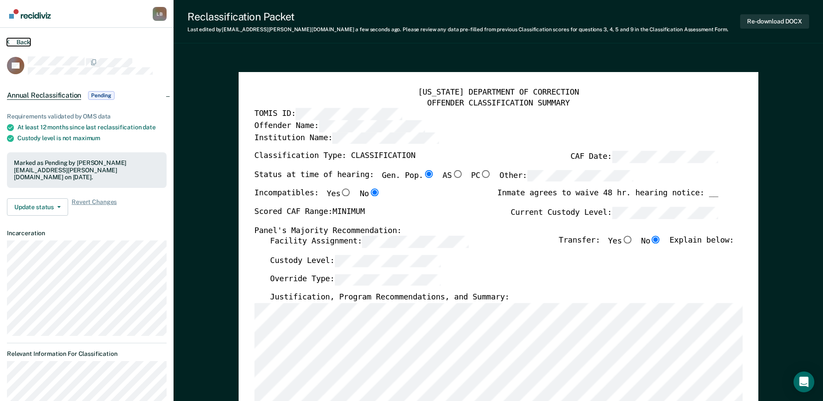
click at [11, 39] on button "Back" at bounding box center [18, 42] width 23 height 8
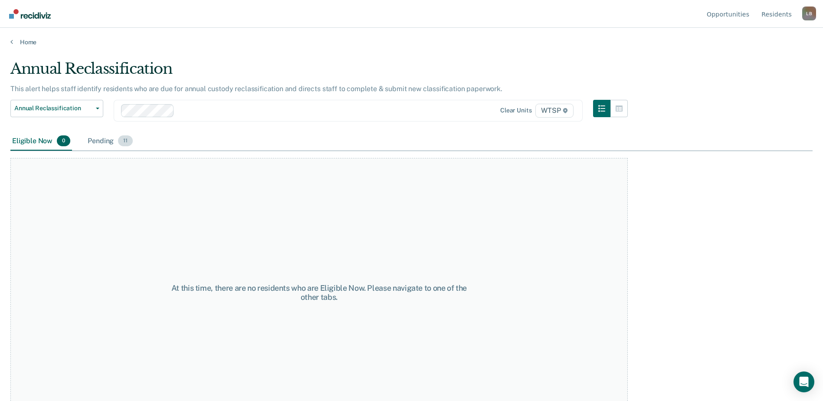
click at [108, 144] on div "Pending 11" at bounding box center [110, 141] width 49 height 19
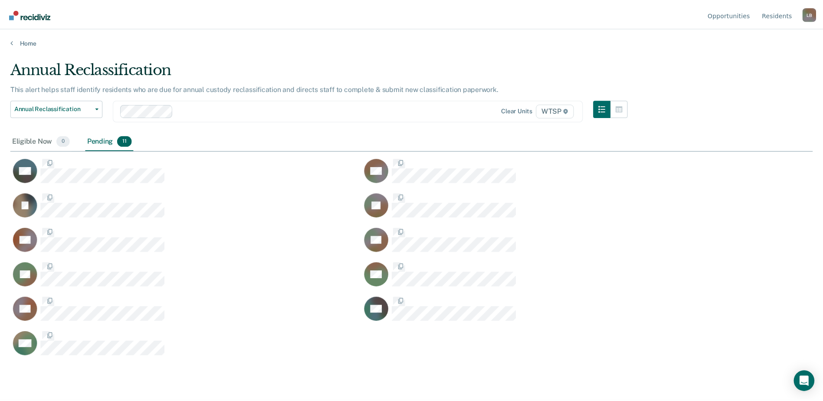
scroll to position [269, 802]
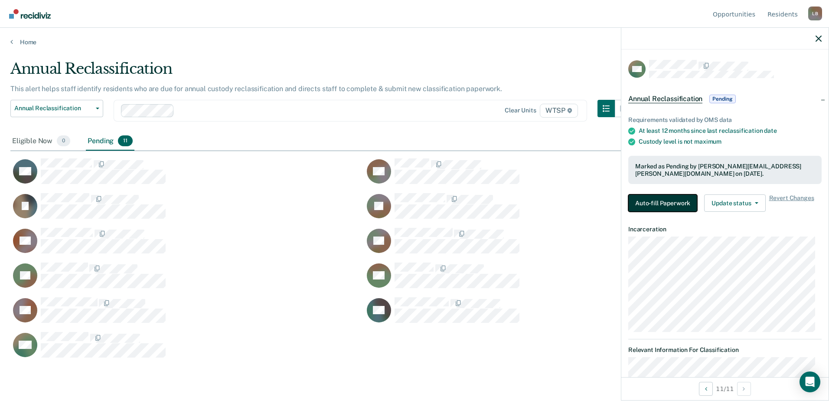
click at [653, 199] on button "Auto-fill Paperwork" at bounding box center [663, 202] width 69 height 17
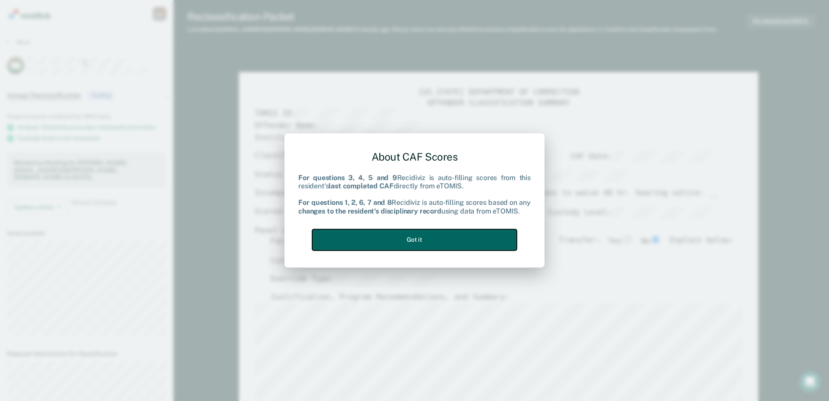
click at [400, 244] on button "Got it" at bounding box center [414, 239] width 205 height 21
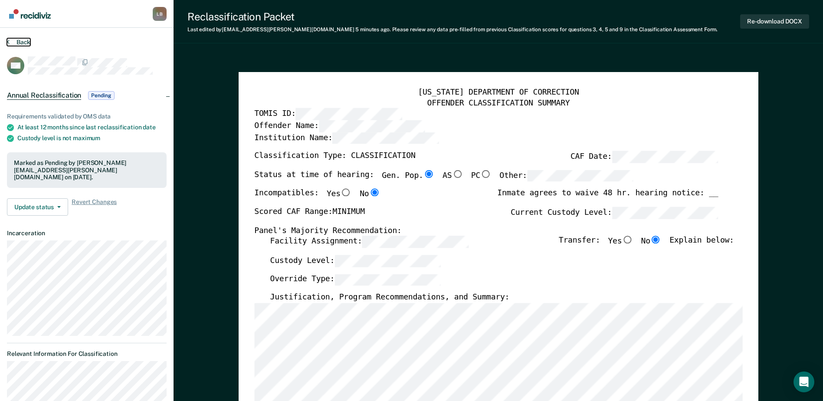
click at [10, 41] on button "Back" at bounding box center [18, 42] width 23 height 8
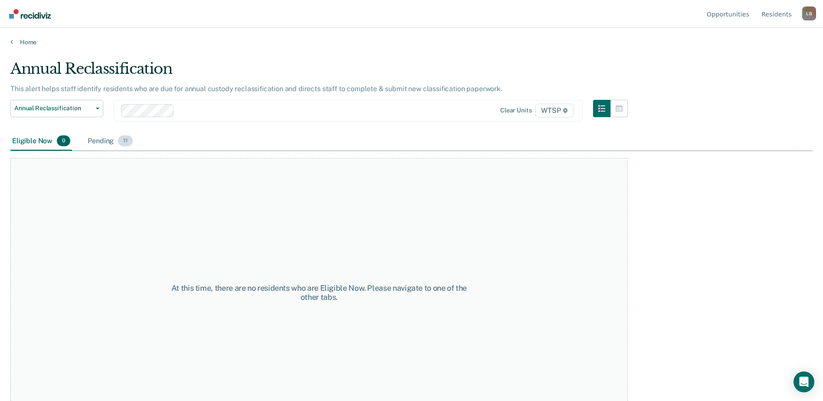
click at [98, 138] on div "Pending 11" at bounding box center [110, 141] width 49 height 19
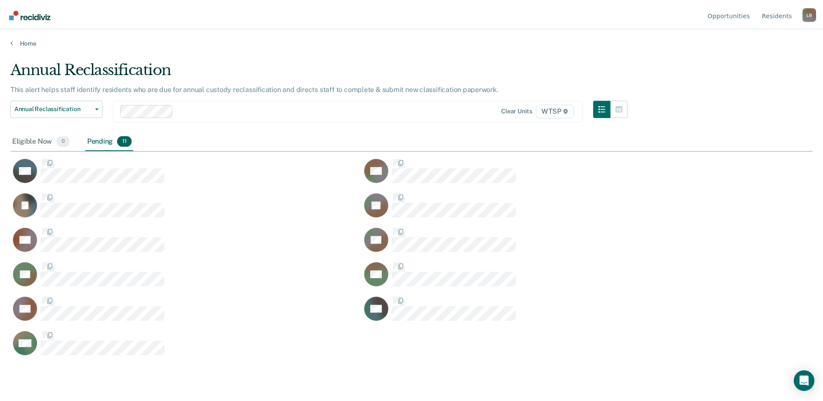
scroll to position [269, 802]
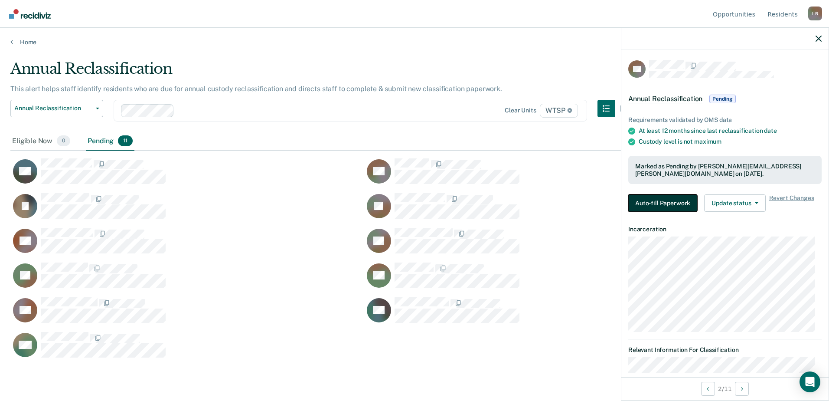
click at [649, 200] on button "Auto-fill Paperwork" at bounding box center [663, 202] width 69 height 17
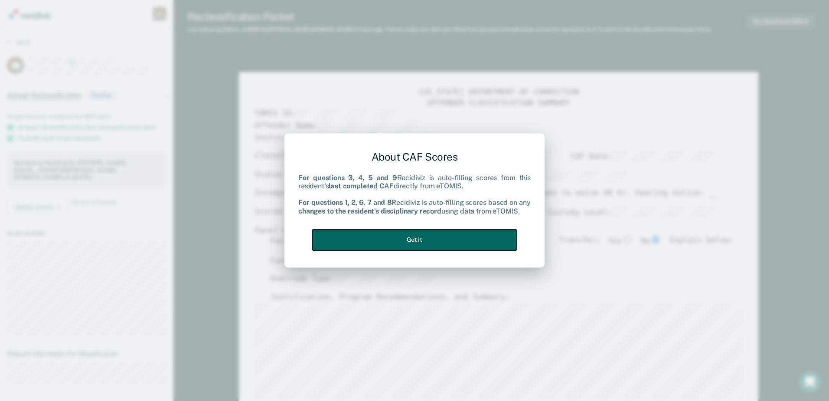
click at [388, 238] on button "Got it" at bounding box center [414, 239] width 205 height 21
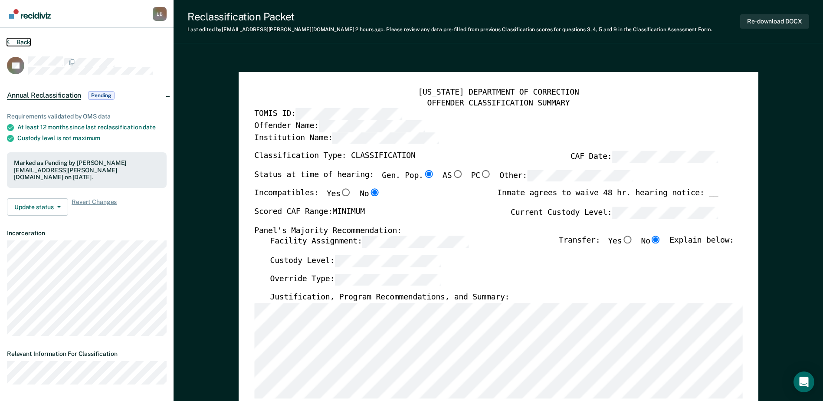
click at [11, 43] on button "Back" at bounding box center [18, 42] width 23 height 8
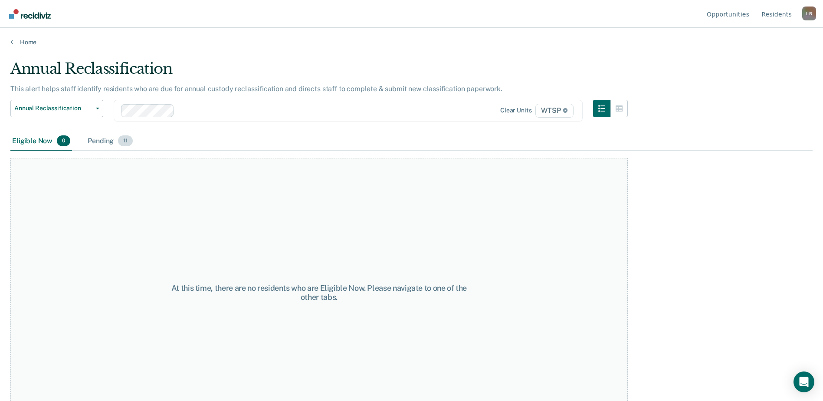
click at [108, 145] on div "Pending 11" at bounding box center [110, 141] width 49 height 19
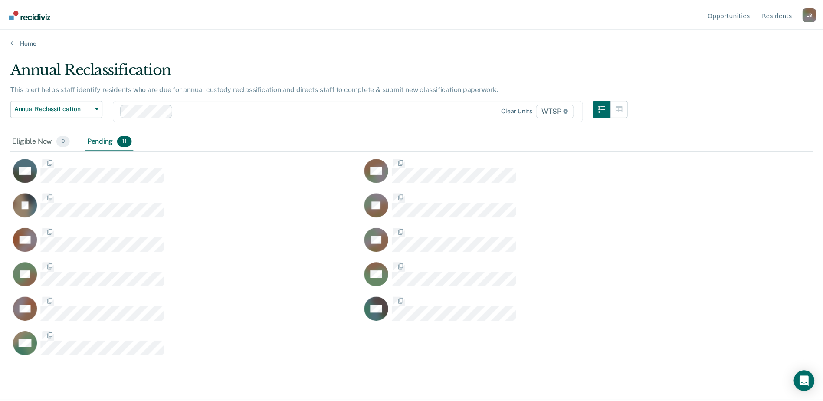
scroll to position [269, 802]
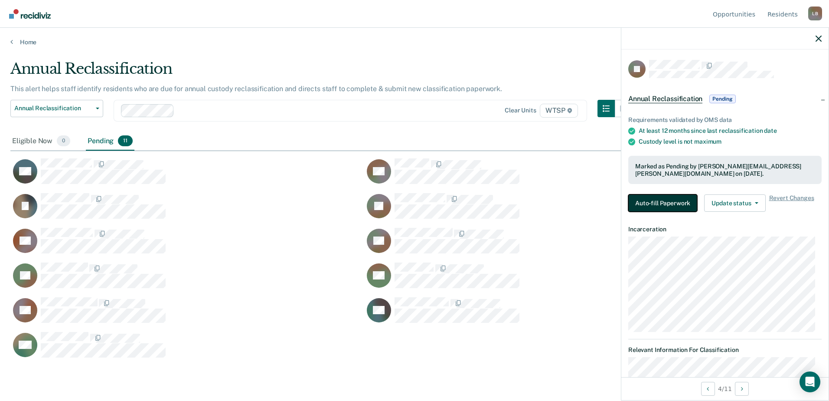
click at [643, 197] on button "Auto-fill Paperwork" at bounding box center [663, 202] width 69 height 17
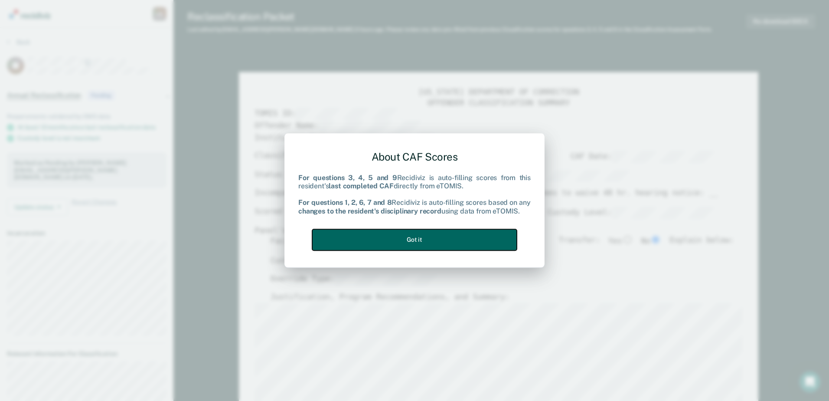
click at [465, 244] on button "Got it" at bounding box center [414, 239] width 205 height 21
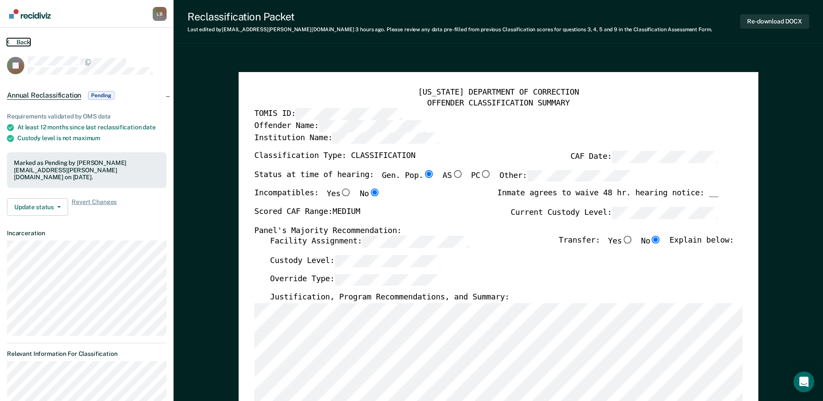
click at [18, 41] on button "Back" at bounding box center [18, 42] width 23 height 8
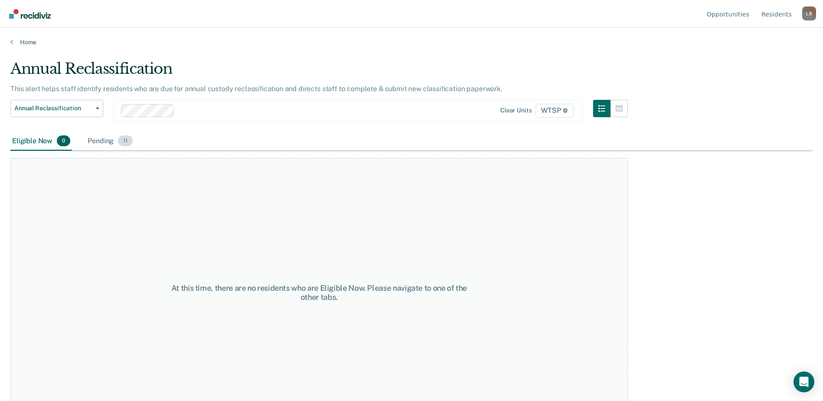
click at [108, 143] on div "Pending 11" at bounding box center [110, 141] width 49 height 19
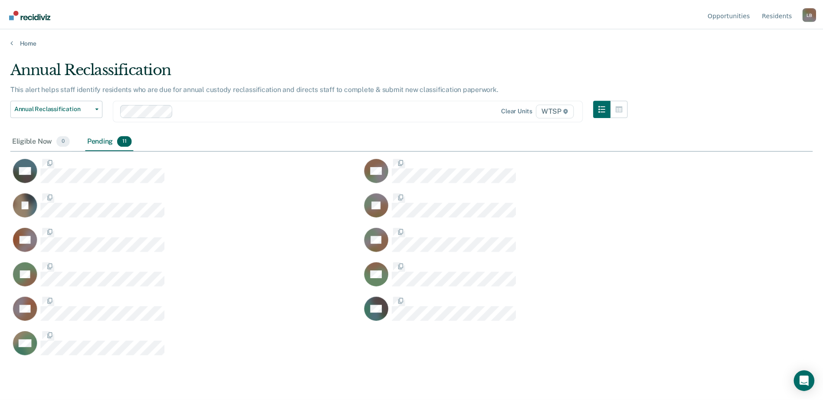
scroll to position [269, 802]
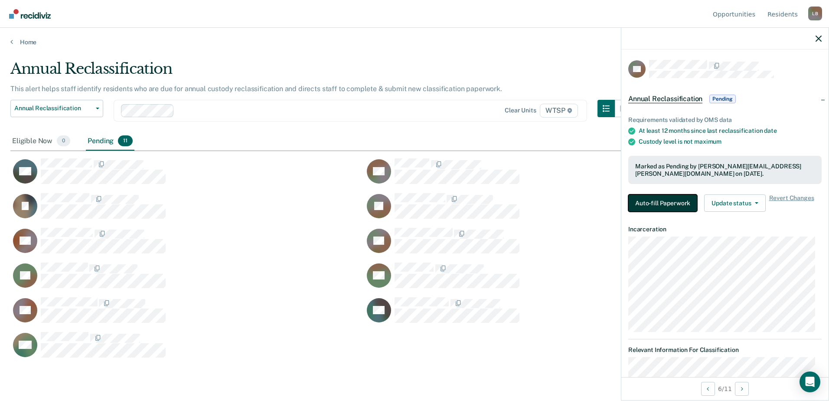
click at [640, 203] on button "Auto-fill Paperwork" at bounding box center [663, 202] width 69 height 17
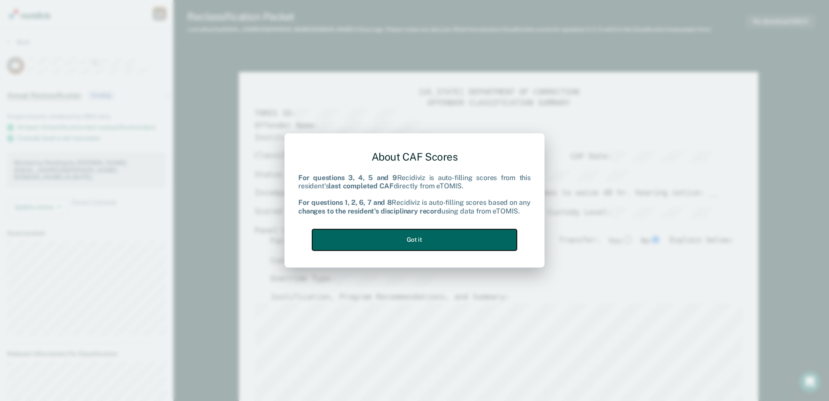
click at [442, 239] on button "Got it" at bounding box center [414, 239] width 205 height 21
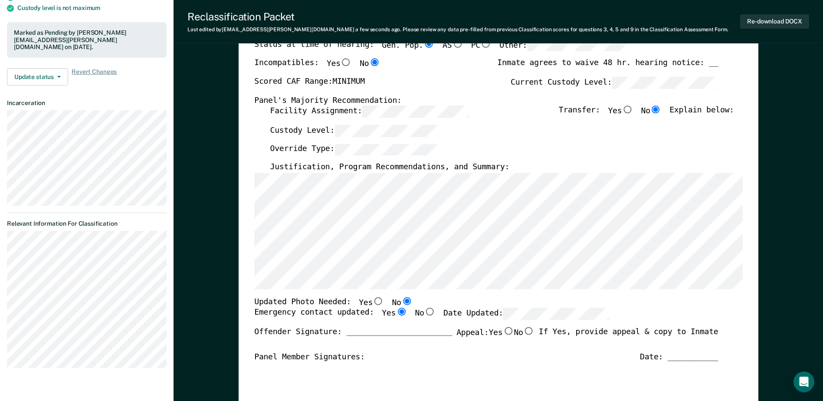
scroll to position [87, 0]
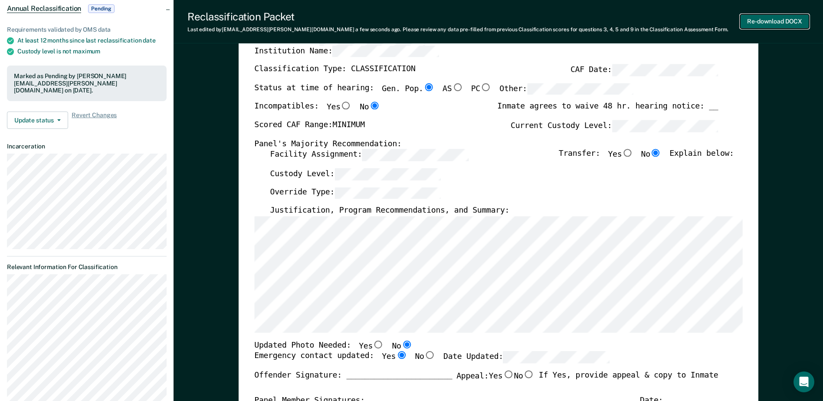
click at [763, 21] on button "Re-download DOCX" at bounding box center [774, 21] width 69 height 14
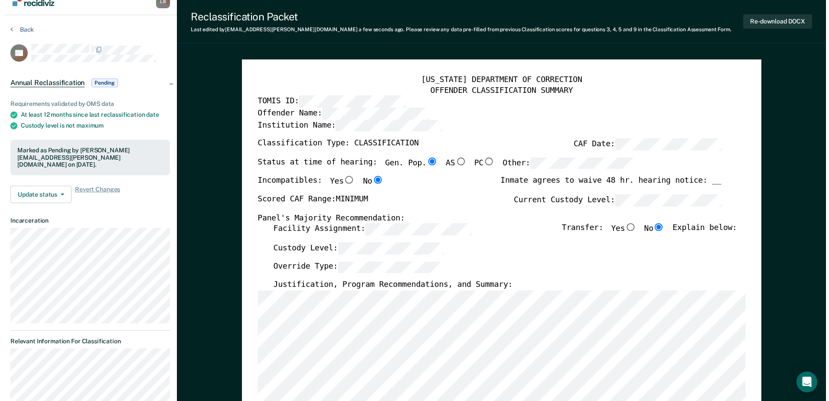
scroll to position [0, 0]
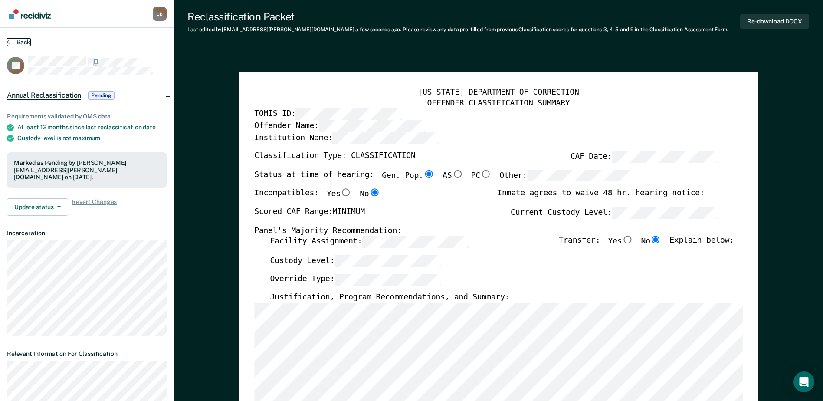
click at [7, 42] on icon at bounding box center [8, 41] width 3 height 7
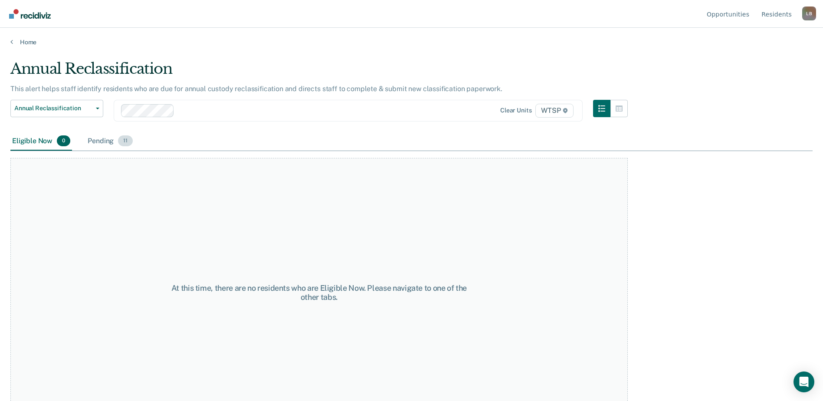
click at [88, 142] on div "Pending 11" at bounding box center [110, 141] width 49 height 19
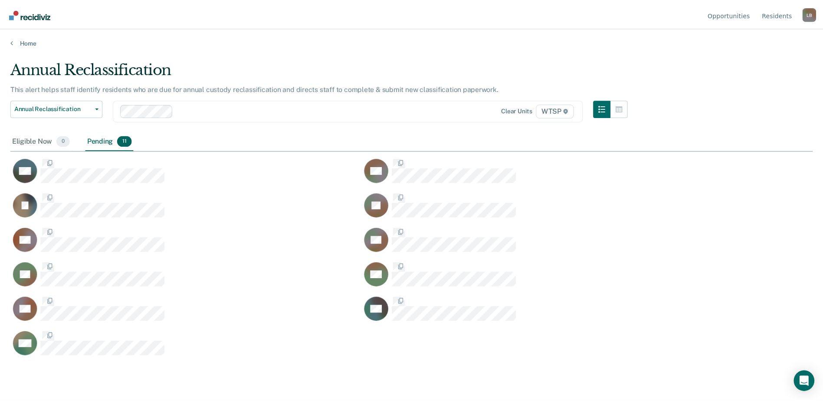
scroll to position [269, 802]
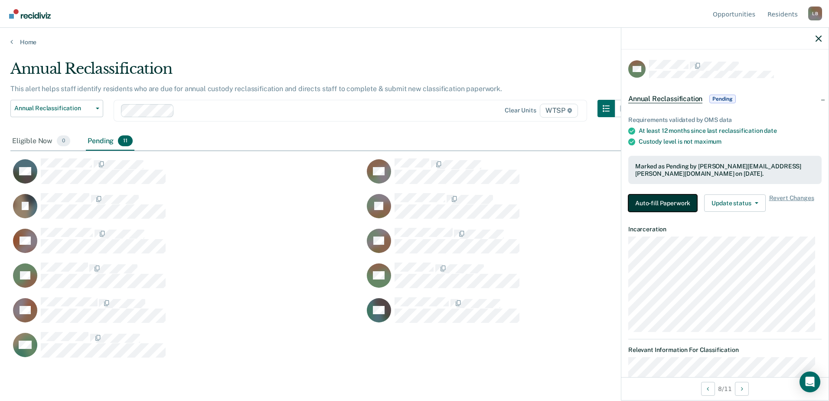
click at [641, 203] on button "Auto-fill Paperwork" at bounding box center [663, 202] width 69 height 17
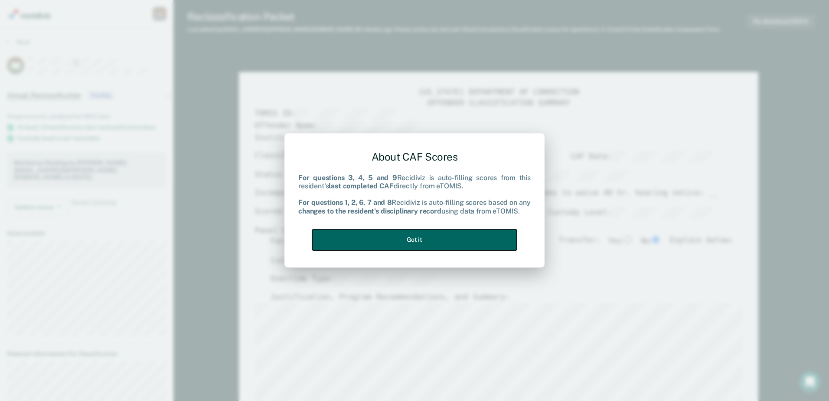
click at [455, 232] on button "Got it" at bounding box center [414, 239] width 205 height 21
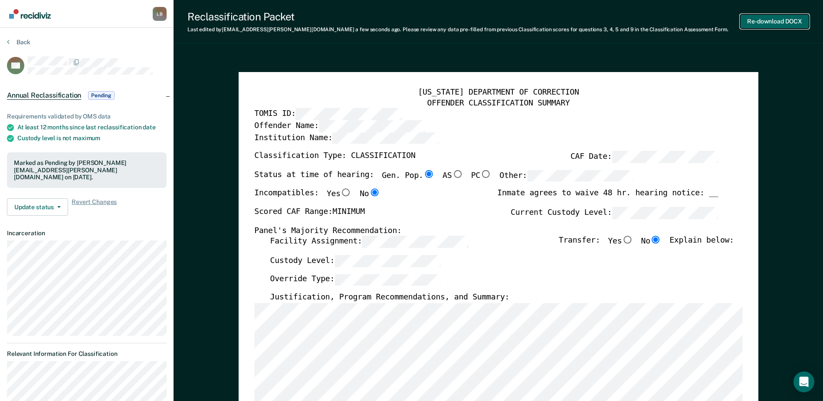
click at [754, 21] on button "Re-download DOCX" at bounding box center [774, 21] width 69 height 14
click at [9, 40] on icon at bounding box center [8, 41] width 3 height 7
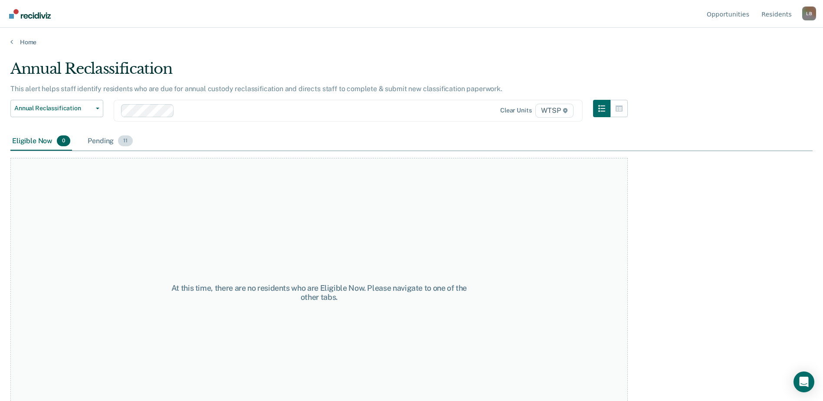
click at [92, 140] on div "Pending 11" at bounding box center [110, 141] width 49 height 19
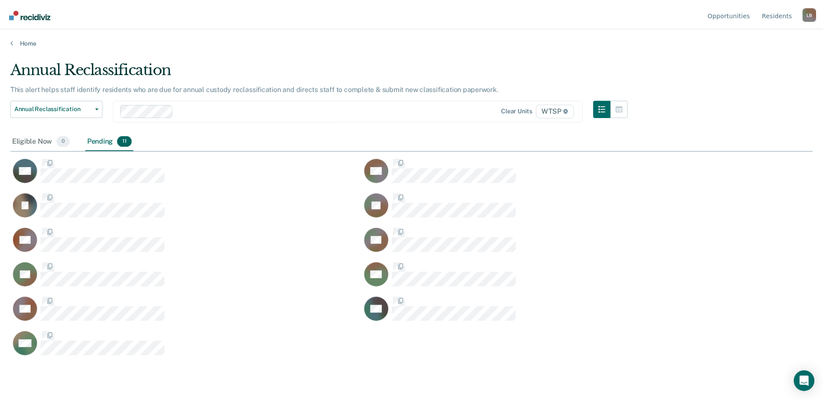
scroll to position [269, 802]
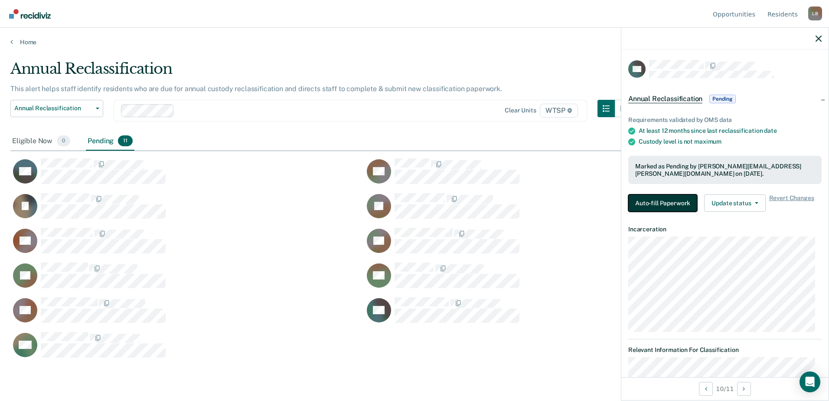
click at [652, 203] on button "Auto-fill Paperwork" at bounding box center [663, 202] width 69 height 17
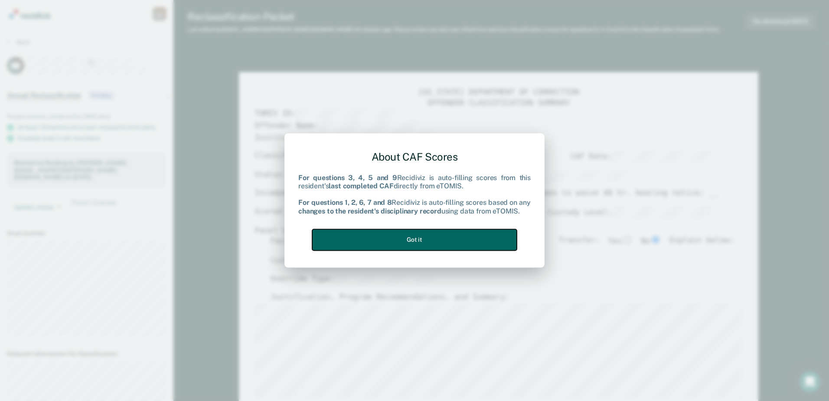
click at [383, 243] on button "Got it" at bounding box center [414, 239] width 205 height 21
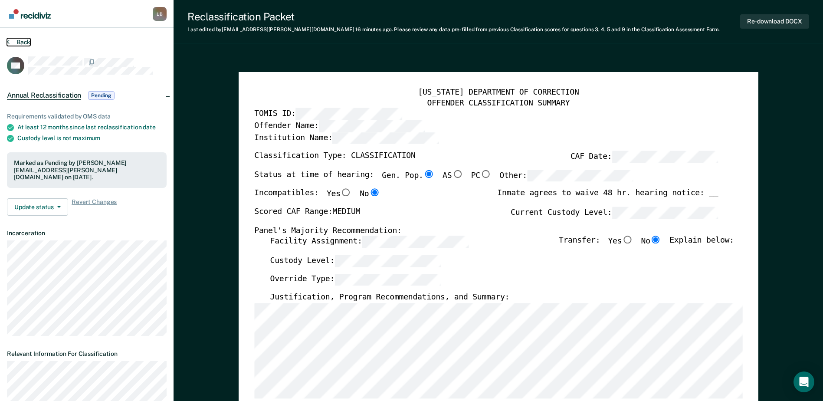
click at [9, 40] on icon at bounding box center [8, 41] width 3 height 7
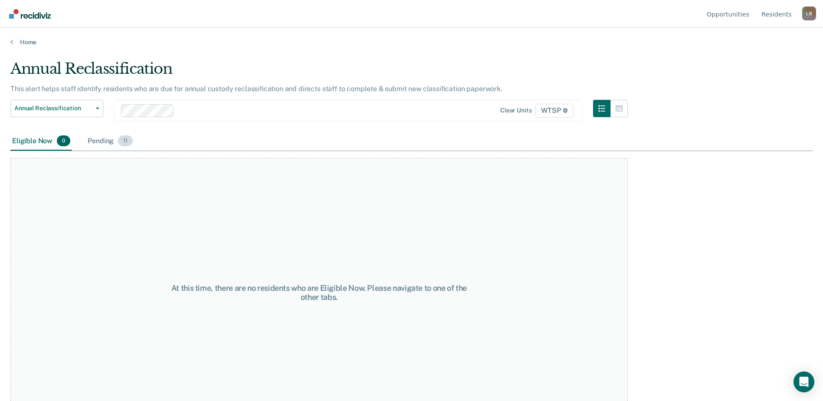
click at [104, 140] on div "Pending 11" at bounding box center [110, 141] width 49 height 19
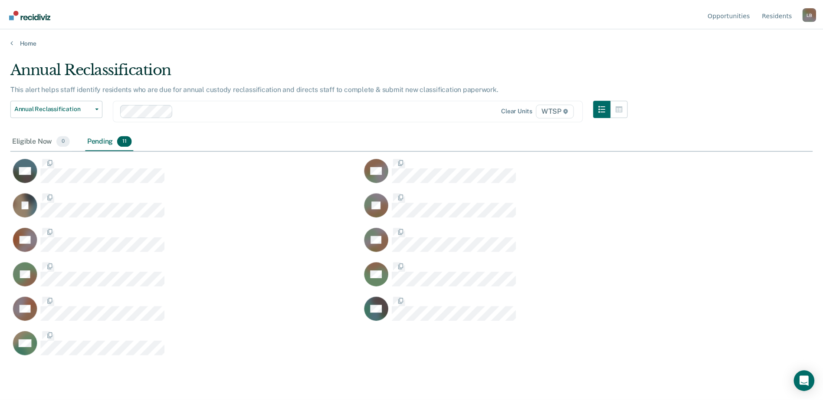
scroll to position [269, 802]
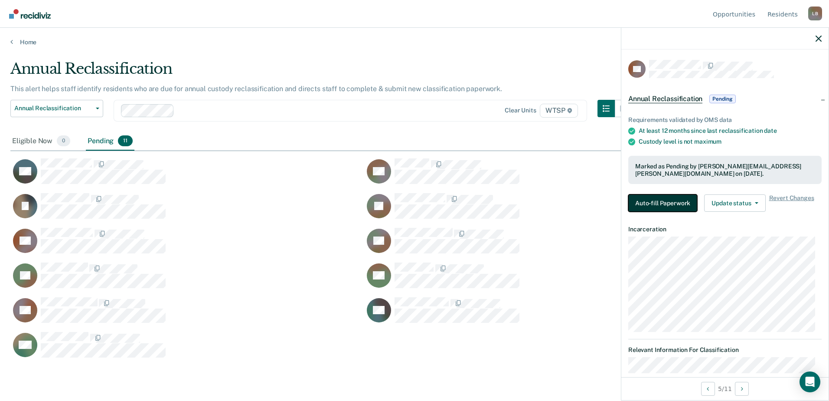
click at [659, 203] on button "Auto-fill Paperwork" at bounding box center [663, 202] width 69 height 17
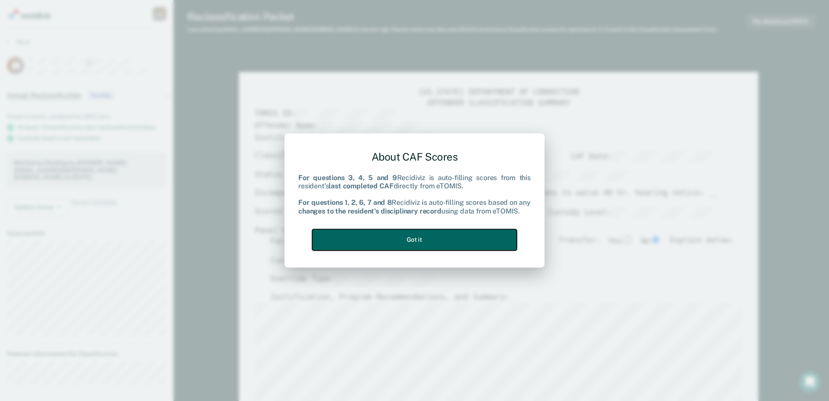
click at [472, 235] on button "Got it" at bounding box center [414, 239] width 205 height 21
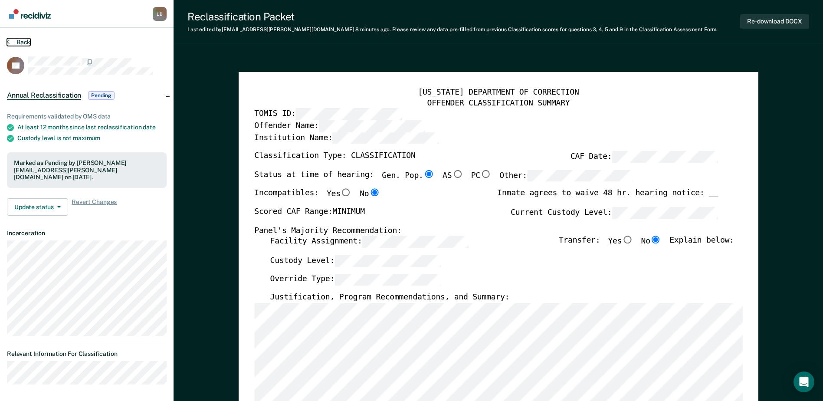
click at [10, 41] on button "Back" at bounding box center [18, 42] width 23 height 8
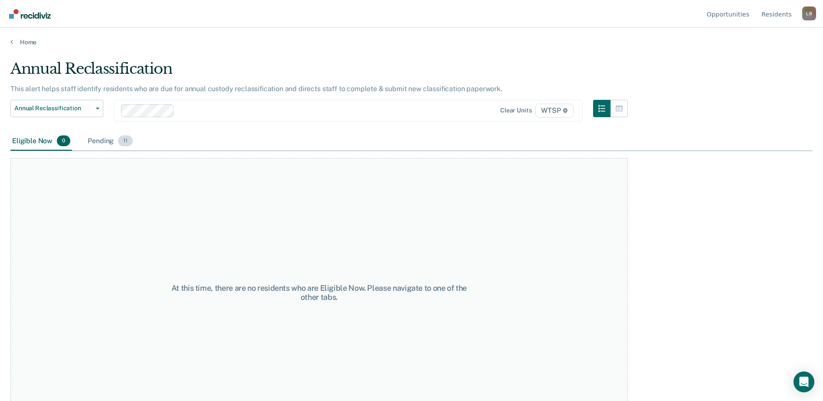
click at [109, 142] on div "Pending 11" at bounding box center [110, 141] width 49 height 19
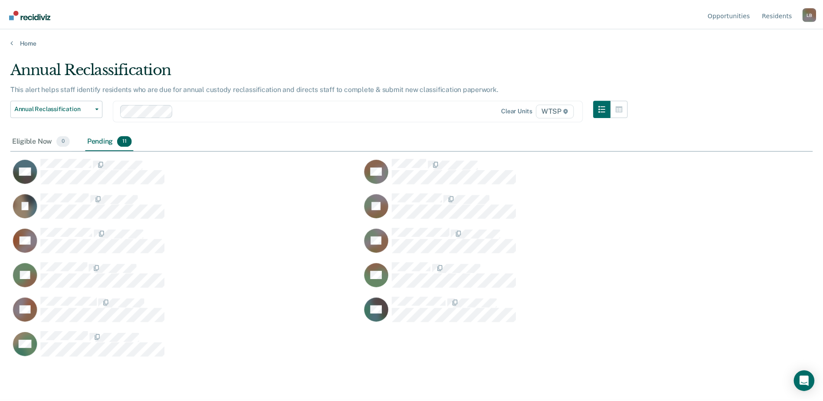
scroll to position [269, 802]
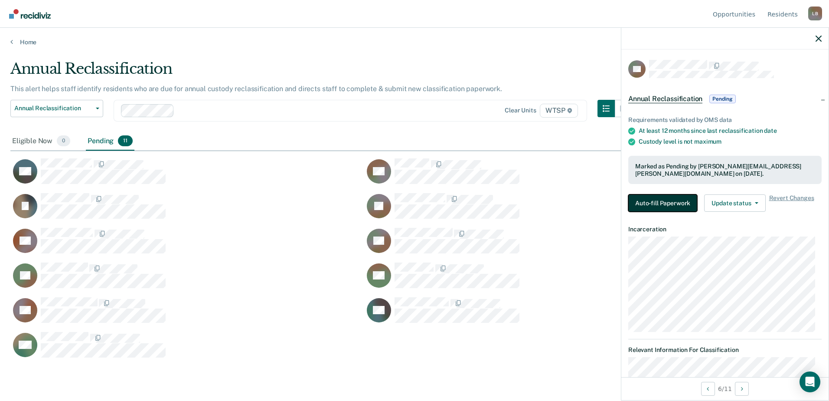
click at [645, 205] on button "Auto-fill Paperwork" at bounding box center [663, 202] width 69 height 17
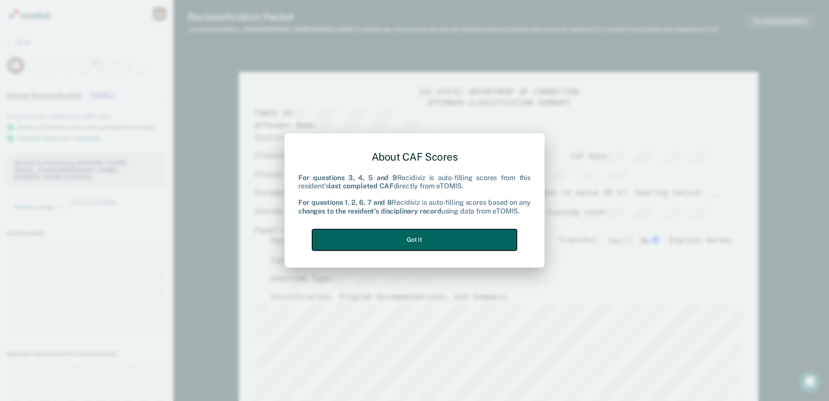
click at [477, 238] on button "Got it" at bounding box center [414, 239] width 205 height 21
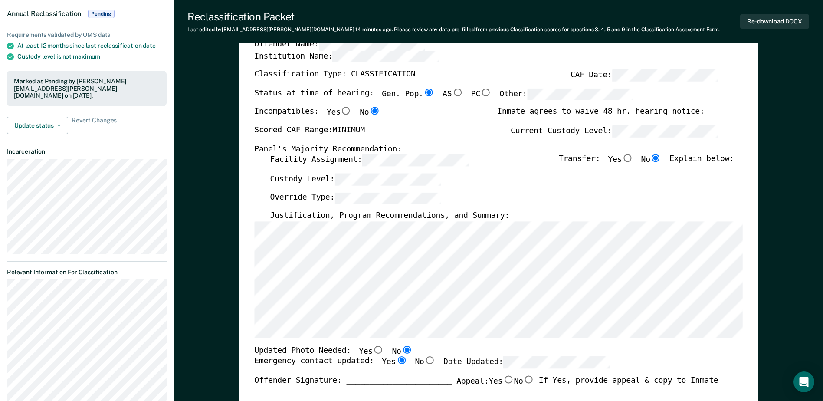
scroll to position [87, 0]
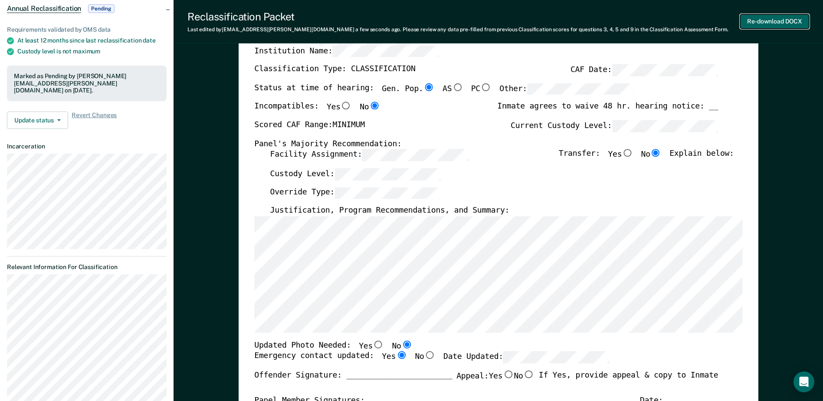
click at [777, 22] on button "Re-download DOCX" at bounding box center [774, 21] width 69 height 14
type textarea "x"
